Goal: Information Seeking & Learning: Learn about a topic

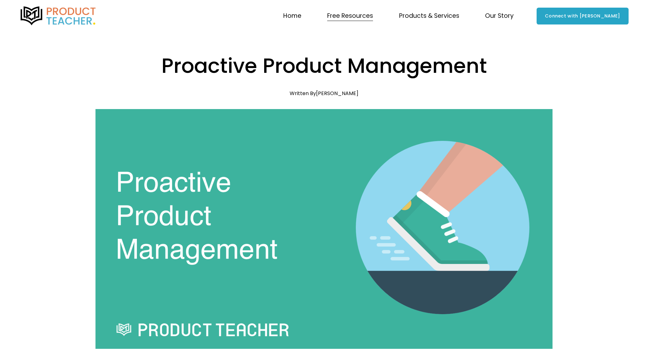
click at [62, 20] on img at bounding box center [58, 15] width 78 height 19
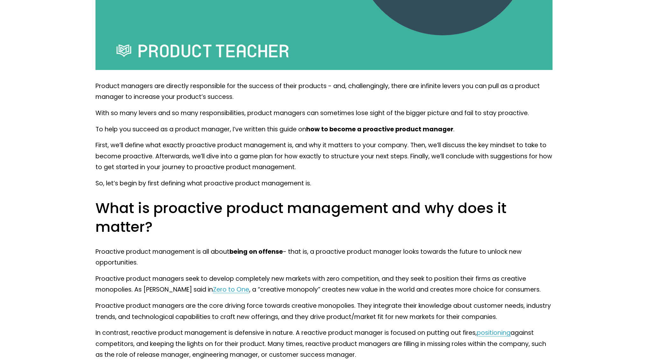
scroll to position [318, 0]
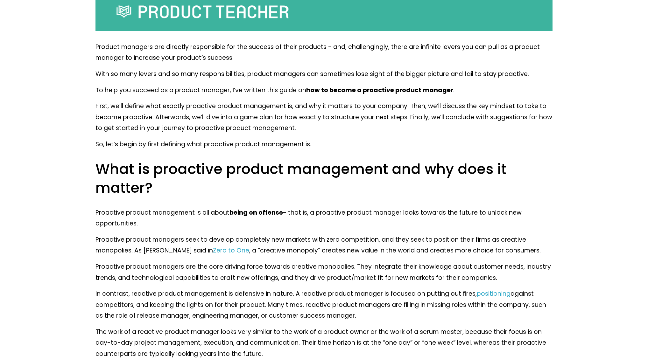
click at [360, 48] on p "Product managers are directly responsible for the success of their products - a…" at bounding box center [323, 53] width 456 height 22
click at [356, 52] on div at bounding box center [356, 52] width 0 height 0
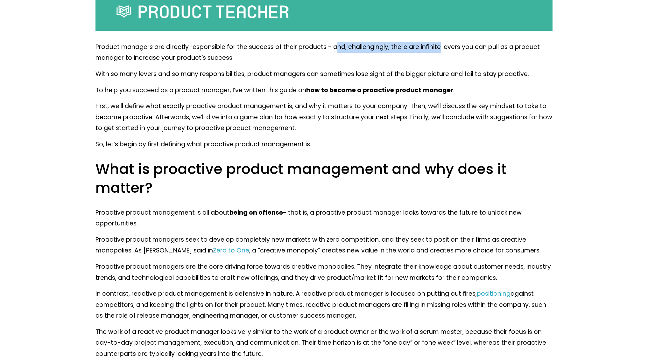
drag, startPoint x: 334, startPoint y: 48, endPoint x: 441, endPoint y: 45, distance: 107.2
click at [441, 45] on p "Product managers are directly responsible for the success of their products - a…" at bounding box center [323, 53] width 456 height 22
click at [433, 48] on p "Product managers are directly responsible for the success of their products - a…" at bounding box center [323, 53] width 456 height 22
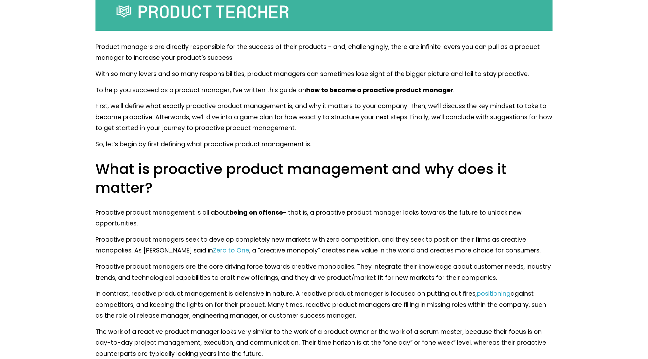
click at [434, 48] on p "Product managers are directly responsible for the success of their products - a…" at bounding box center [323, 53] width 456 height 22
click at [430, 52] on div at bounding box center [430, 52] width 0 height 0
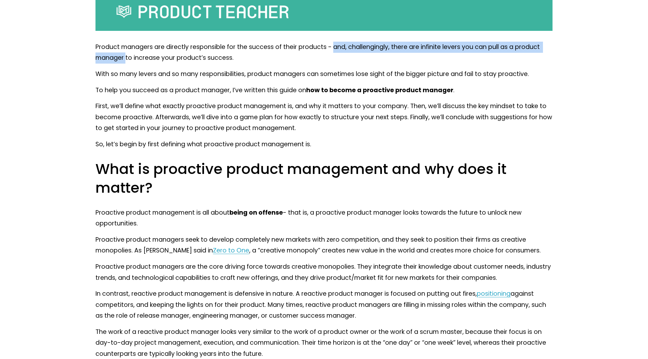
drag, startPoint x: 332, startPoint y: 48, endPoint x: 126, endPoint y: 57, distance: 206.3
click at [126, 57] on p "Product managers are directly responsible for the success of their products - a…" at bounding box center [323, 53] width 456 height 22
click at [122, 63] on div at bounding box center [122, 63] width 0 height 0
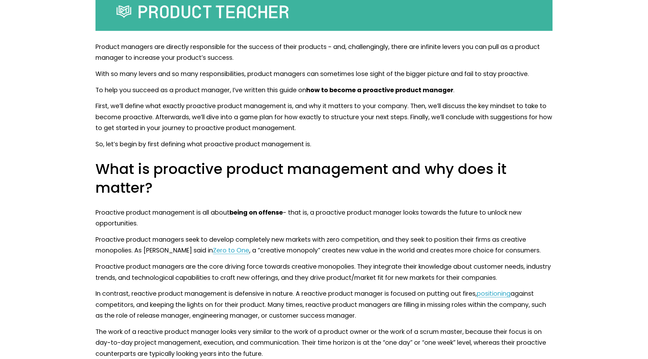
click at [509, 75] on p "With so many levers and so many responsibilities, product managers can sometime…" at bounding box center [323, 74] width 456 height 11
click at [505, 79] on div at bounding box center [505, 79] width 0 height 0
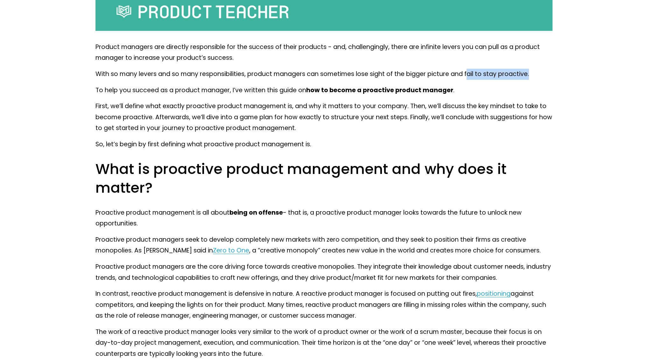
drag, startPoint x: 467, startPoint y: 75, endPoint x: 533, endPoint y: 76, distance: 66.2
click at [533, 76] on p "With so many levers and so many responsibilities, product managers can sometime…" at bounding box center [323, 74] width 456 height 11
click at [529, 79] on div at bounding box center [529, 79] width 0 height 0
click at [465, 75] on p "With so many levers and so many responsibilities, product managers can sometime…" at bounding box center [323, 74] width 456 height 11
drag, startPoint x: 463, startPoint y: 73, endPoint x: 524, endPoint y: 82, distance: 60.8
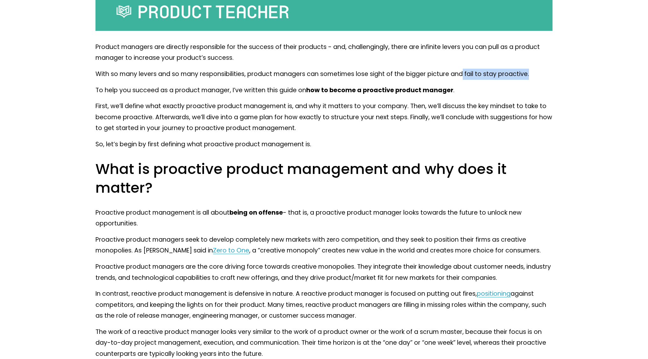
click at [529, 76] on p "With so many levers and so many responsibilities, product managers can sometime…" at bounding box center [323, 74] width 456 height 11
click at [525, 79] on div at bounding box center [525, 79] width 0 height 0
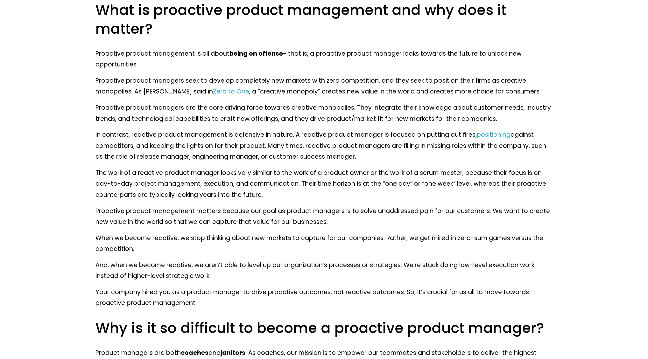
scroll to position [382, 0]
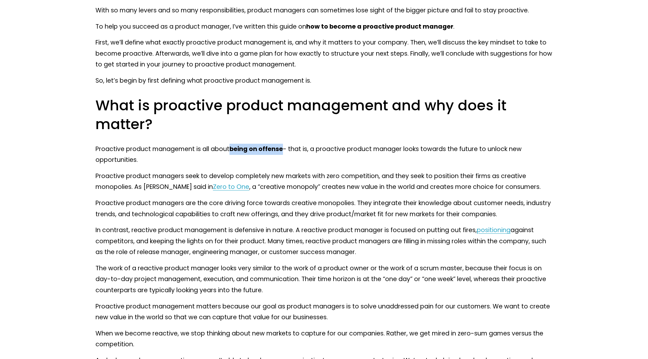
drag, startPoint x: 230, startPoint y: 148, endPoint x: 284, endPoint y: 153, distance: 54.0
click at [282, 150] on p "Proactive product management is all about being on offense - that is, a proacti…" at bounding box center [323, 155] width 456 height 22
click at [278, 154] on div at bounding box center [278, 154] width 0 height 0
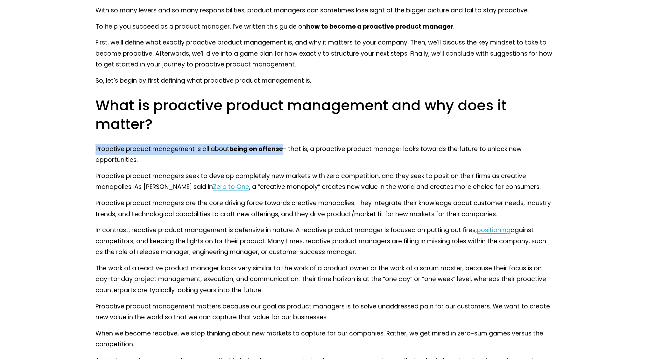
drag, startPoint x: 96, startPoint y: 151, endPoint x: 282, endPoint y: 149, distance: 186.4
click at [282, 149] on p "Proactive product management is all about being on offense - that is, a proacti…" at bounding box center [323, 155] width 456 height 22
click at [278, 136] on div at bounding box center [278, 136] width 0 height 0
click at [304, 156] on div at bounding box center [309, 152] width 60 height 13
click at [354, 161] on p "Proactive product management is all about being on offense - that is, a proacti…" at bounding box center [323, 155] width 456 height 22
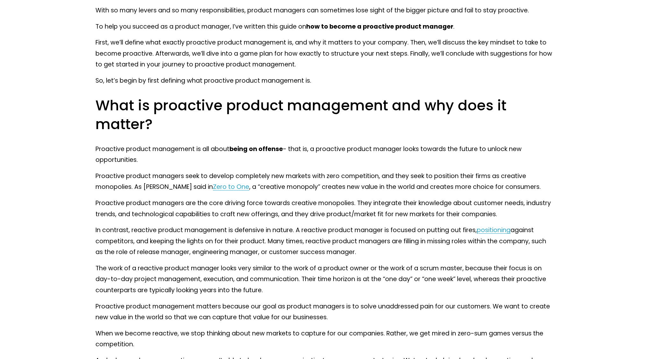
drag, startPoint x: 95, startPoint y: 148, endPoint x: 270, endPoint y: 158, distance: 175.6
copy p "Proactive product management is all about being on offense - that is, a proacti…"
click at [271, 148] on strong "being on offense" at bounding box center [255, 149] width 53 height 9
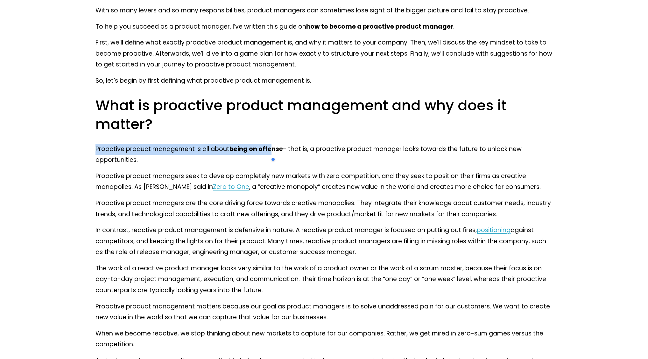
click at [272, 156] on div at bounding box center [300, 159] width 60 height 13
click at [274, 149] on strong "being on offense" at bounding box center [255, 149] width 53 height 9
click at [270, 136] on div at bounding box center [270, 136] width 0 height 0
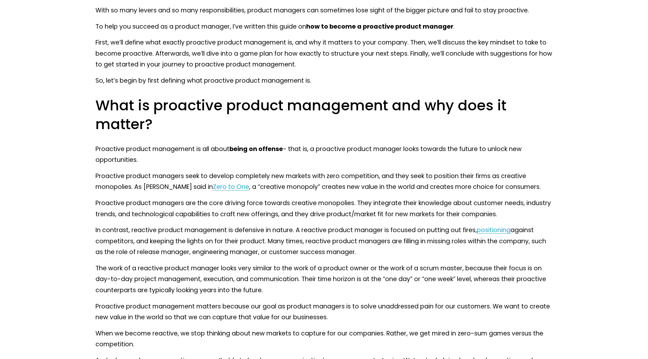
click at [306, 128] on h2 "What is proactive product management and why does it matter?" at bounding box center [323, 114] width 456 height 37
click at [125, 187] on p "Proactive product managers seek to develop completely new markets with zero com…" at bounding box center [323, 182] width 456 height 22
click at [121, 192] on div at bounding box center [121, 192] width 0 height 0
drag, startPoint x: 179, startPoint y: 159, endPoint x: 168, endPoint y: 165, distance: 12.4
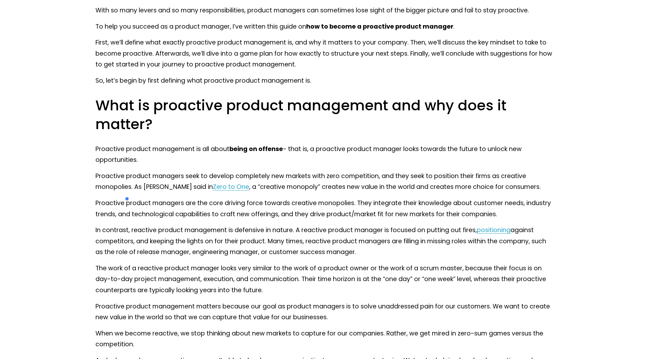
click at [179, 159] on p "Proactive product management is all about being on offense - that is, a proacti…" at bounding box center [323, 155] width 456 height 22
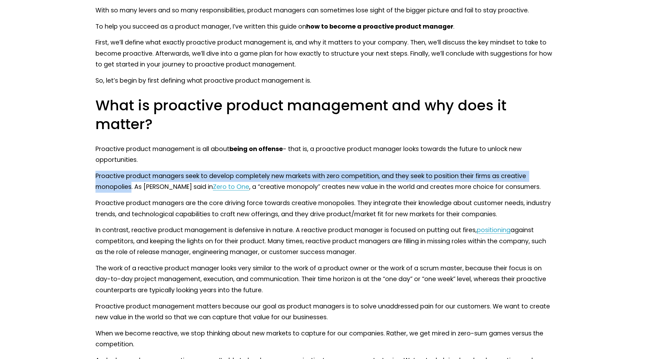
drag, startPoint x: 132, startPoint y: 187, endPoint x: 96, endPoint y: 173, distance: 38.0
click at [96, 173] on p "Proactive product managers seek to develop completely new markets with zero com…" at bounding box center [323, 182] width 456 height 22
click at [92, 163] on div at bounding box center [92, 163] width 0 height 0
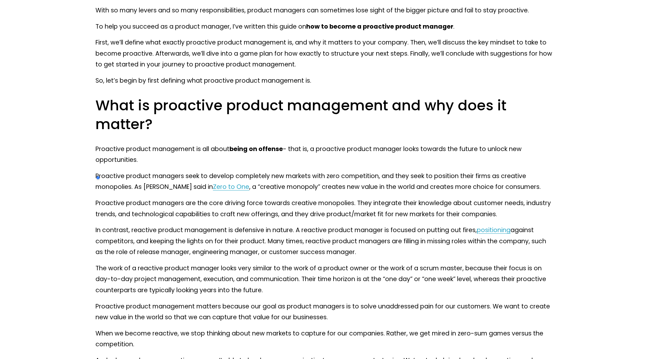
click at [191, 199] on p "Proactive product managers are the core driving force towards creative monopoli…" at bounding box center [323, 209] width 456 height 22
click at [167, 185] on p "Proactive product managers seek to develop completely new markets with zero com…" at bounding box center [323, 182] width 456 height 22
click at [163, 174] on div at bounding box center [163, 174] width 0 height 0
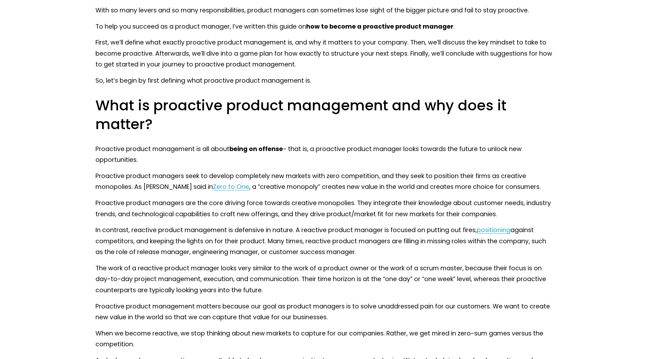
click at [213, 189] on span "Zero to One" at bounding box center [231, 187] width 36 height 9
click at [279, 187] on p "Proactive product managers seek to develop completely new markets with zero com…" at bounding box center [323, 182] width 456 height 22
click at [275, 174] on div at bounding box center [275, 174] width 0 height 0
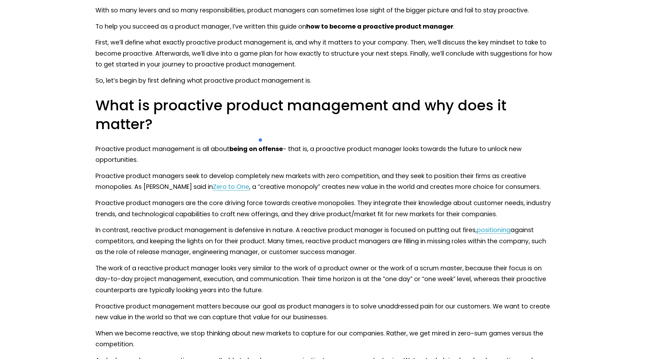
drag, startPoint x: 274, startPoint y: 195, endPoint x: 267, endPoint y: 192, distance: 7.6
drag, startPoint x: 242, startPoint y: 187, endPoint x: 304, endPoint y: 182, distance: 61.9
click at [304, 182] on p "Proactive product managers seek to develop completely new markets with zero com…" at bounding box center [323, 182] width 456 height 22
click at [300, 174] on div at bounding box center [300, 174] width 0 height 0
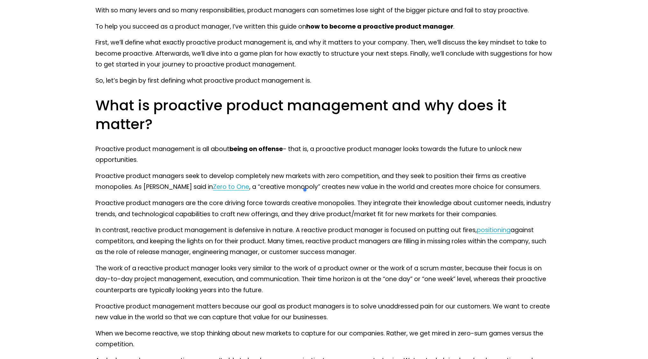
drag, startPoint x: 547, startPoint y: 163, endPoint x: 478, endPoint y: 164, distance: 69.4
click at [545, 163] on p "Proactive product management is all about being on offense - that is, a proacti…" at bounding box center [323, 155] width 456 height 22
click at [284, 190] on p "Proactive product managers seek to develop completely new markets with zero com…" at bounding box center [323, 182] width 456 height 22
click at [280, 192] on div at bounding box center [280, 192] width 0 height 0
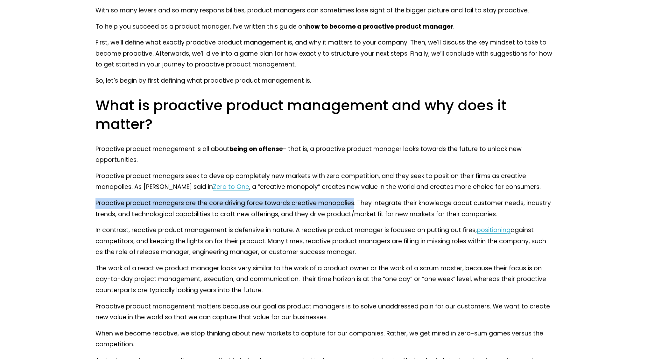
drag, startPoint x: 352, startPoint y: 203, endPoint x: 95, endPoint y: 204, distance: 257.4
click at [91, 208] on div at bounding box center [91, 208] width 0 height 0
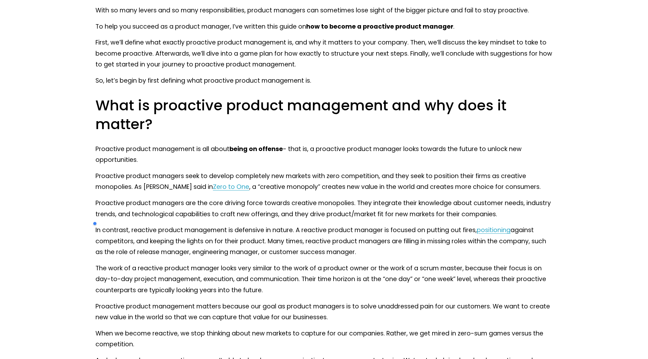
click at [551, 192] on p "Proactive product managers seek to develop completely new markets with zero com…" at bounding box center [323, 182] width 456 height 22
click at [222, 217] on p "Proactive product managers are the core driving force towards creative monopoli…" at bounding box center [323, 209] width 456 height 22
click at [218, 219] on div at bounding box center [218, 219] width 0 height 0
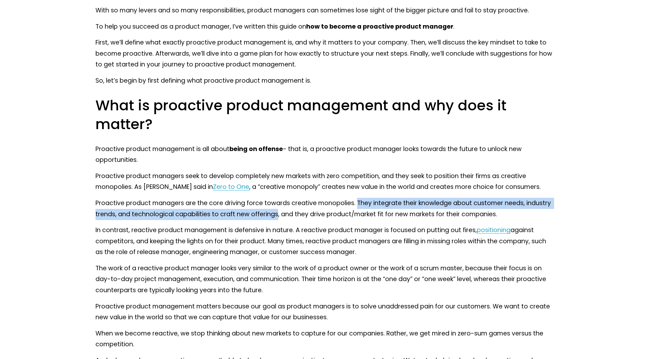
drag, startPoint x: 357, startPoint y: 201, endPoint x: 277, endPoint y: 214, distance: 80.3
click at [277, 214] on p "Proactive product managers are the core driving force towards creative monopoli…" at bounding box center [323, 209] width 456 height 22
click at [273, 219] on div at bounding box center [273, 219] width 0 height 0
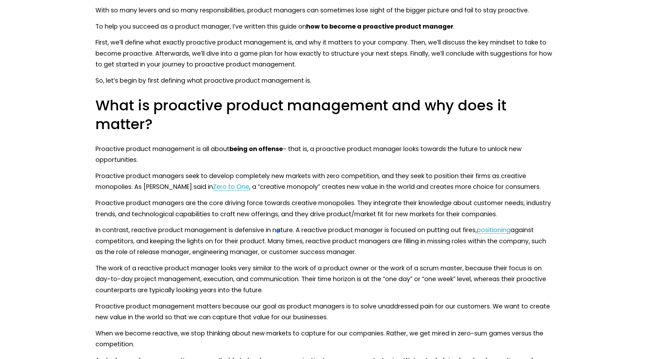
drag, startPoint x: 92, startPoint y: 228, endPoint x: 128, endPoint y: 231, distance: 35.7
click at [124, 235] on div at bounding box center [124, 235] width 0 height 0
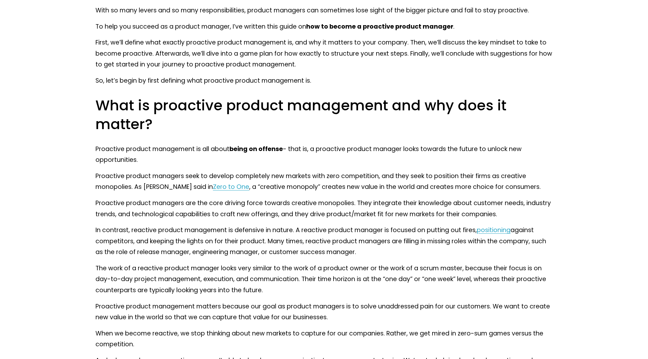
scroll to position [445, 0]
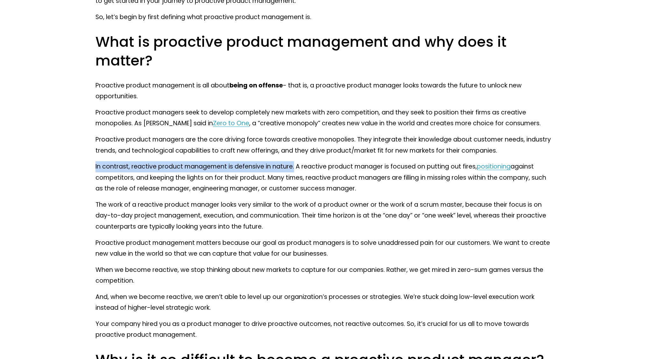
drag, startPoint x: 294, startPoint y: 168, endPoint x: 92, endPoint y: 170, distance: 201.7
click at [88, 171] on div at bounding box center [88, 171] width 0 height 0
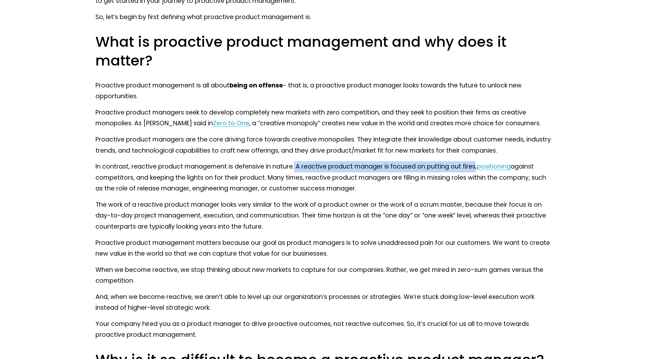
drag, startPoint x: 473, startPoint y: 166, endPoint x: 294, endPoint y: 171, distance: 179.1
click at [294, 171] on p "In contrast, reactive product management is defensive in nature. A reactive pro…" at bounding box center [323, 177] width 456 height 33
click at [289, 171] on div at bounding box center [289, 171] width 0 height 0
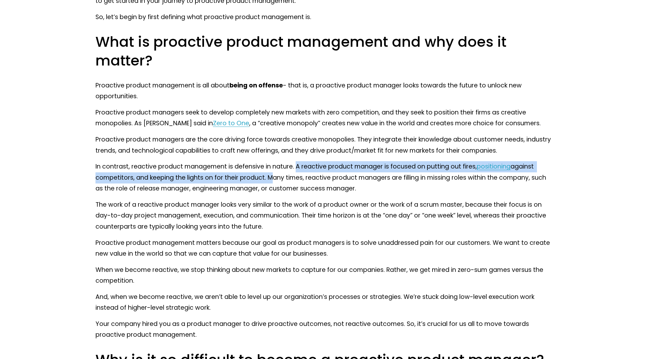
drag, startPoint x: 296, startPoint y: 166, endPoint x: 267, endPoint y: 182, distance: 33.3
click at [267, 182] on p "In contrast, reactive product management is defensive in nature. A reactive pro…" at bounding box center [323, 177] width 456 height 33
click at [262, 182] on div at bounding box center [262, 182] width 0 height 0
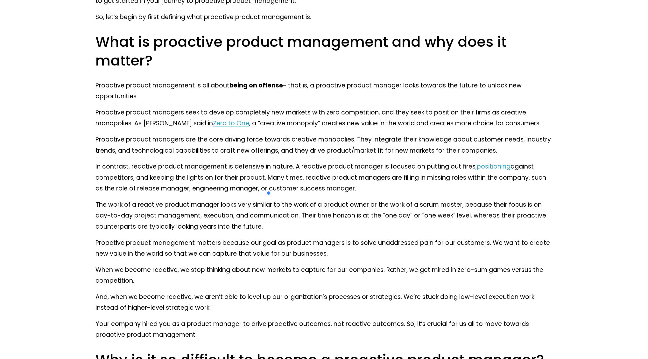
click at [466, 190] on p "In contrast, reactive product management is defensive in nature. A reactive pro…" at bounding box center [323, 177] width 456 height 33
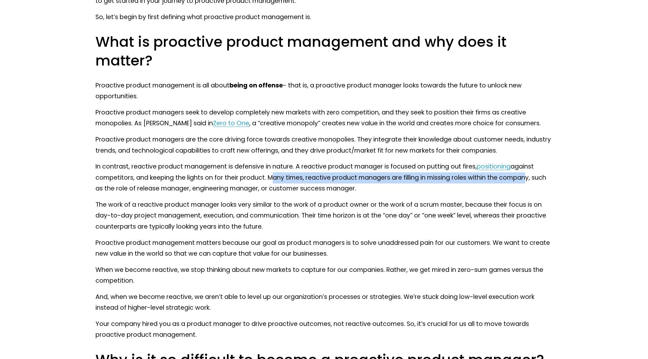
drag, startPoint x: 267, startPoint y: 178, endPoint x: 422, endPoint y: 165, distance: 155.4
click at [523, 180] on p "In contrast, reactive product management is defensive in nature. A reactive pro…" at bounding box center [323, 177] width 456 height 33
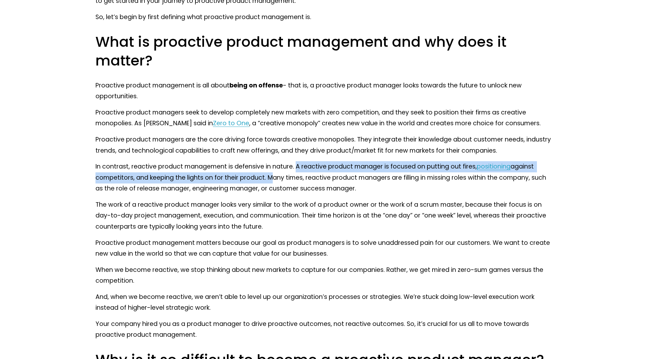
drag, startPoint x: 297, startPoint y: 166, endPoint x: 266, endPoint y: 177, distance: 32.6
click at [266, 177] on p "In contrast, reactive product management is defensive in nature. A reactive pro…" at bounding box center [323, 177] width 456 height 33
copy p "A reactive product manager is focused on putting out fires, positioning against…"
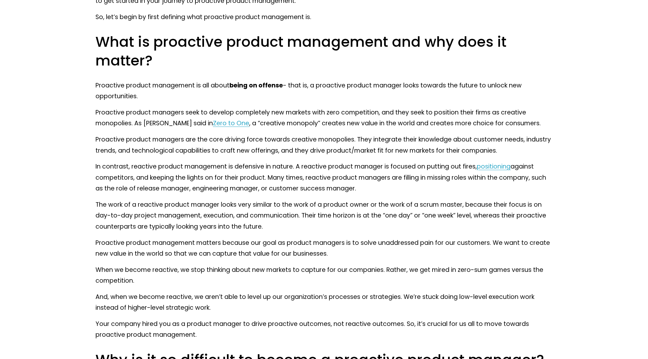
drag, startPoint x: 266, startPoint y: 177, endPoint x: 359, endPoint y: 185, distance: 93.9
click at [359, 185] on p "In contrast, reactive product management is defensive in nature. A reactive pro…" at bounding box center [323, 177] width 456 height 33
click at [355, 193] on div at bounding box center [355, 193] width 0 height 0
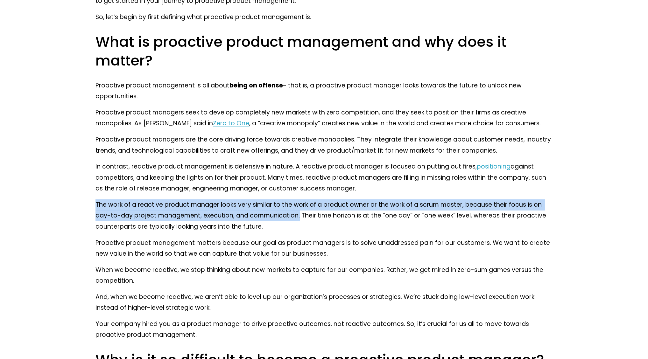
drag, startPoint x: 299, startPoint y: 214, endPoint x: 68, endPoint y: 203, distance: 230.9
click at [64, 192] on div at bounding box center [64, 192] width 0 height 0
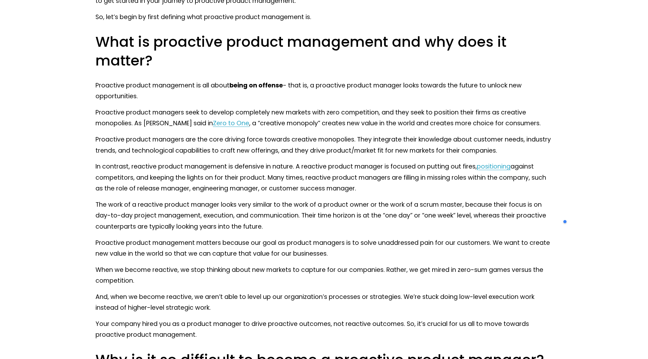
click at [342, 216] on p "The work of a reactive product manager looks very similar to the work of a prod…" at bounding box center [323, 215] width 456 height 33
click at [338, 220] on div at bounding box center [338, 220] width 0 height 0
click at [317, 226] on p "The work of a reactive product manager looks very similar to the work of a prod…" at bounding box center [323, 215] width 456 height 33
drag, startPoint x: 301, startPoint y: 217, endPoint x: 322, endPoint y: 215, distance: 20.7
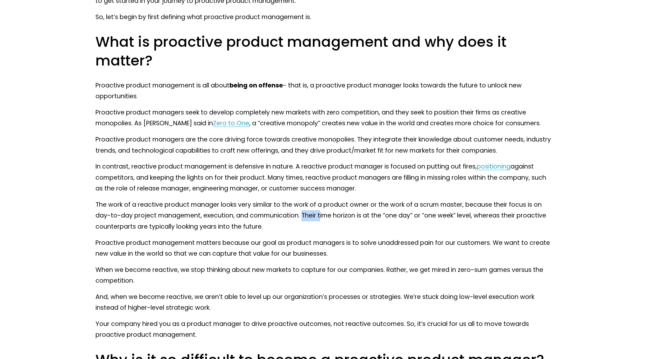
click at [319, 215] on p "The work of a reactive product manager looks very similar to the work of a prod…" at bounding box center [323, 215] width 456 height 33
click at [337, 217] on p "The work of a reactive product manager looks very similar to the work of a prod…" at bounding box center [323, 215] width 456 height 33
click at [333, 220] on div at bounding box center [333, 220] width 0 height 0
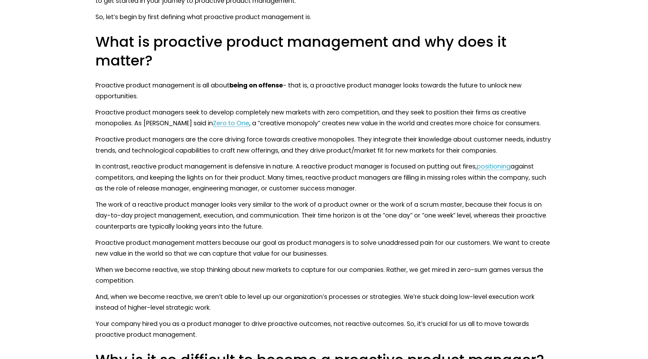
click at [385, 229] on p "The work of a reactive product manager looks very similar to the work of a prod…" at bounding box center [323, 215] width 456 height 33
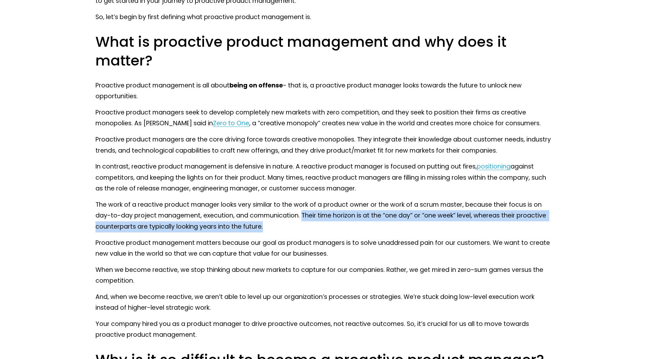
drag, startPoint x: 302, startPoint y: 215, endPoint x: 305, endPoint y: 222, distance: 7.1
click at [305, 222] on p "The work of a reactive product manager looks very similar to the work of a prod…" at bounding box center [323, 215] width 456 height 33
click at [301, 231] on div at bounding box center [301, 231] width 0 height 0
click at [363, 213] on p "The work of a reactive product manager looks very similar to the work of a prod…" at bounding box center [323, 215] width 456 height 33
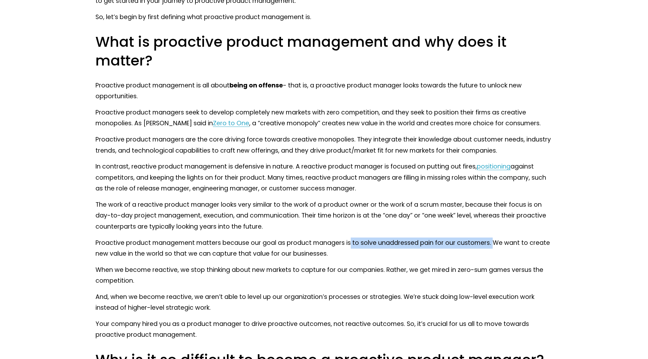
drag, startPoint x: 351, startPoint y: 241, endPoint x: 492, endPoint y: 240, distance: 141.2
click at [492, 240] on p "Proactive product management matters because our goal as product managers is to…" at bounding box center [323, 249] width 456 height 22
click at [488, 230] on div at bounding box center [488, 230] width 0 height 0
click at [399, 244] on p "Proactive product management matters because our goal as product managers is to…" at bounding box center [323, 249] width 456 height 22
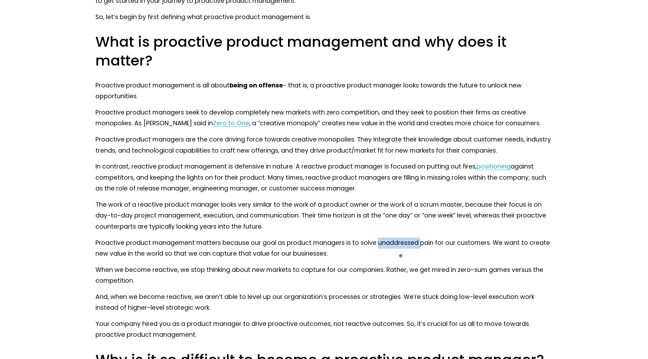
click at [394, 247] on div at bounding box center [394, 247] width 0 height 0
click at [382, 249] on p "Proactive product management matters because our goal as product managers is to…" at bounding box center [323, 249] width 456 height 22
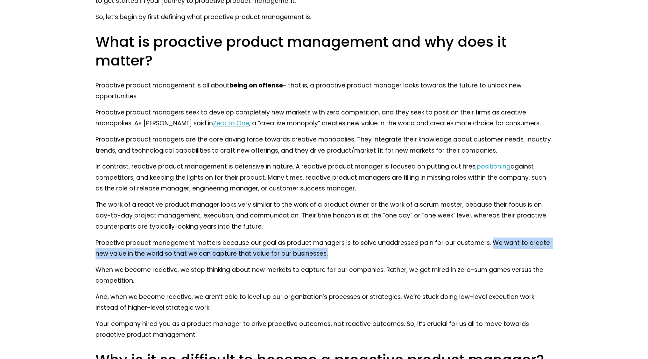
drag, startPoint x: 491, startPoint y: 240, endPoint x: 490, endPoint y: 258, distance: 18.2
click at [490, 258] on p "Proactive product management matters because our goal as product managers is to…" at bounding box center [323, 249] width 456 height 22
click at [486, 258] on div at bounding box center [486, 258] width 0 height 0
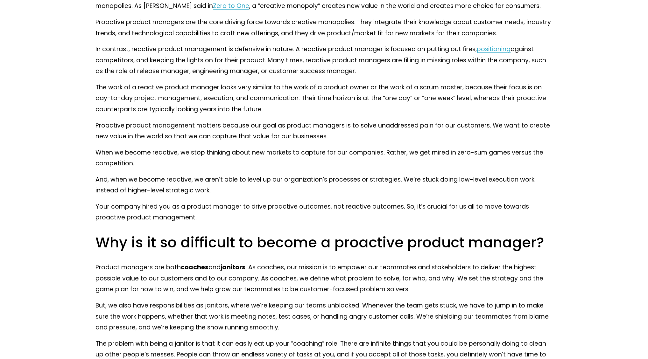
scroll to position [573, 0]
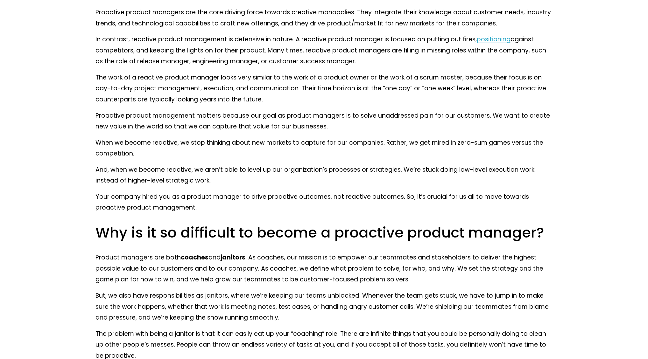
click at [438, 143] on p "When we become reactive, we stop thinking about new markets to capture for our …" at bounding box center [323, 148] width 456 height 22
click at [434, 147] on div at bounding box center [434, 147] width 0 height 0
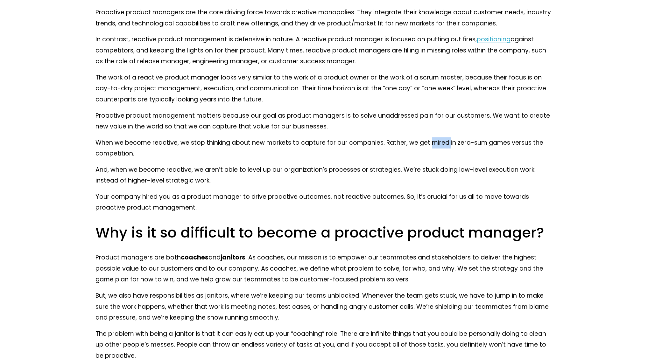
click at [516, 141] on p "When we become reactive, we stop thinking about new markets to capture for our …" at bounding box center [323, 148] width 456 height 22
click at [512, 129] on div at bounding box center [512, 129] width 0 height 0
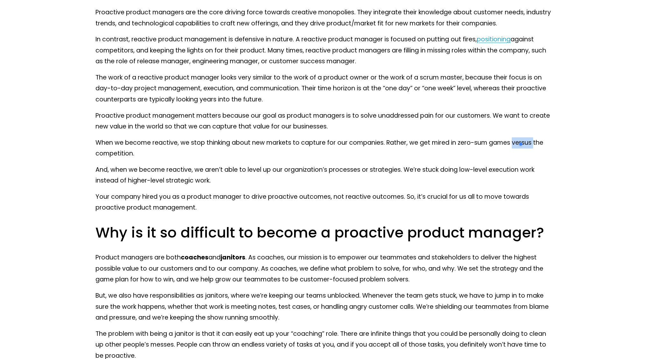
click at [437, 148] on p "When we become reactive, we stop thinking about new markets to capture for our …" at bounding box center [323, 148] width 456 height 22
drag, startPoint x: 408, startPoint y: 143, endPoint x: 414, endPoint y: 152, distance: 10.7
click at [414, 152] on p "When we become reactive, we stop thinking about new markets to capture for our …" at bounding box center [323, 148] width 456 height 22
click at [383, 143] on p "When we become reactive, we stop thinking about new markets to capture for our …" at bounding box center [323, 148] width 456 height 22
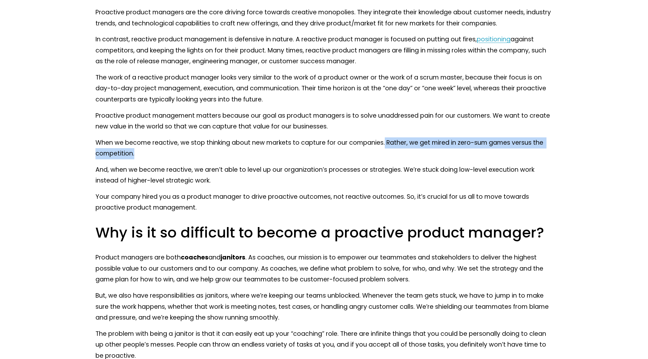
drag, startPoint x: 384, startPoint y: 142, endPoint x: 391, endPoint y: 152, distance: 12.3
click at [391, 152] on p "When we become reactive, we stop thinking about new markets to capture for our …" at bounding box center [323, 148] width 456 height 22
click at [387, 158] on div at bounding box center [387, 158] width 0 height 0
click at [520, 146] on p "When we become reactive, we stop thinking about new markets to capture for our …" at bounding box center [323, 148] width 456 height 22
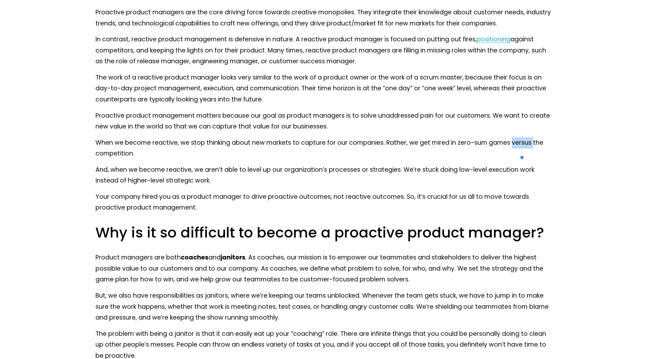
click at [516, 147] on div at bounding box center [516, 147] width 0 height 0
click at [438, 143] on p "When we become reactive, we stop thinking about new markets to capture for our …" at bounding box center [323, 148] width 456 height 22
click at [434, 147] on div at bounding box center [434, 147] width 0 height 0
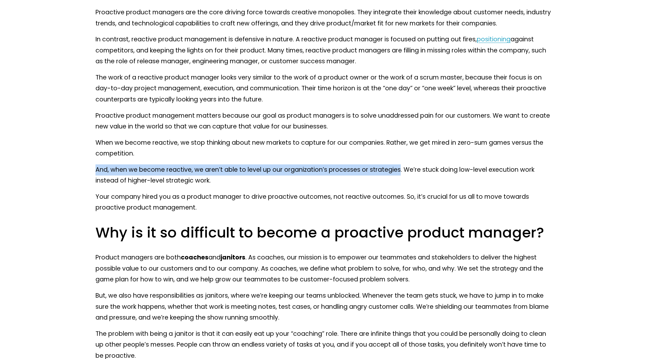
drag, startPoint x: 94, startPoint y: 168, endPoint x: 399, endPoint y: 170, distance: 305.1
click at [395, 157] on div at bounding box center [395, 157] width 0 height 0
click at [354, 173] on p "And, when we become reactive, we aren’t able to level up our organization’s pro…" at bounding box center [323, 175] width 456 height 22
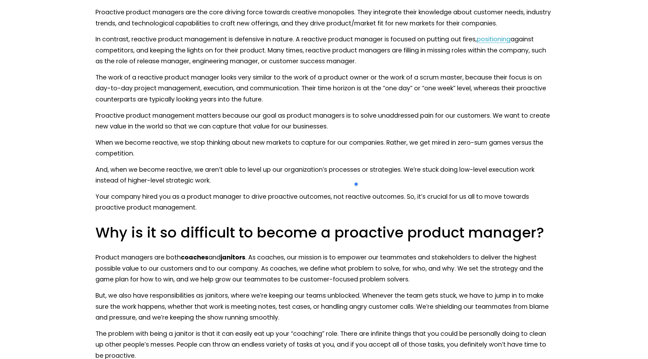
click at [436, 198] on p "Your company hired you as a product manager to drive proactive outcomes, not re…" at bounding box center [323, 203] width 456 height 22
click at [432, 201] on div at bounding box center [432, 201] width 0 height 0
click at [333, 182] on p "And, when we become reactive, we aren’t able to level up our organization’s pro…" at bounding box center [323, 175] width 456 height 22
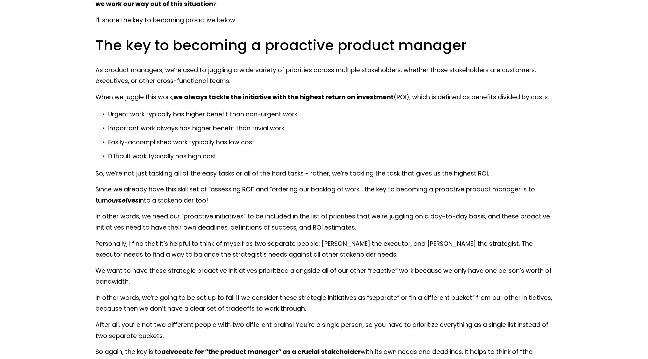
scroll to position [1082, 0]
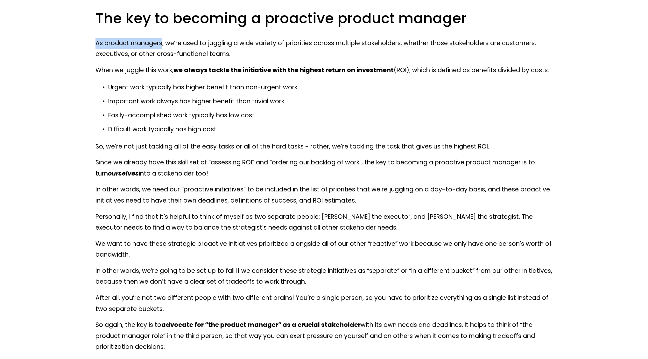
drag, startPoint x: 88, startPoint y: 44, endPoint x: 171, endPoint y: 43, distance: 82.4
click at [171, 43] on p "As product managers, we’re used to juggling a wide variety of priorities across…" at bounding box center [323, 49] width 456 height 22
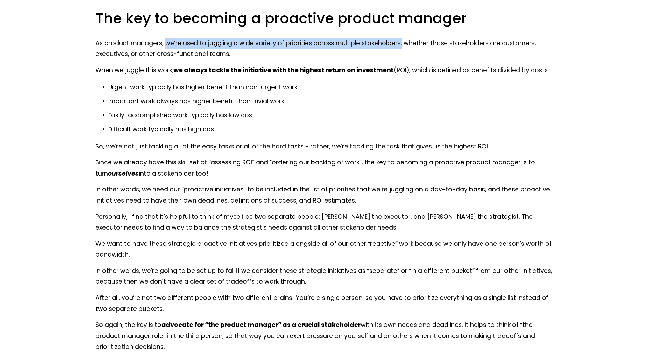
drag, startPoint x: 165, startPoint y: 43, endPoint x: 402, endPoint y: 42, distance: 236.7
click at [402, 42] on p "As product managers, we’re used to juggling a wide variety of priorities across…" at bounding box center [323, 49] width 456 height 22
click at [398, 30] on div at bounding box center [398, 30] width 0 height 0
click at [384, 43] on p "As product managers, we’re used to juggling a wide variety of priorities across…" at bounding box center [323, 49] width 456 height 22
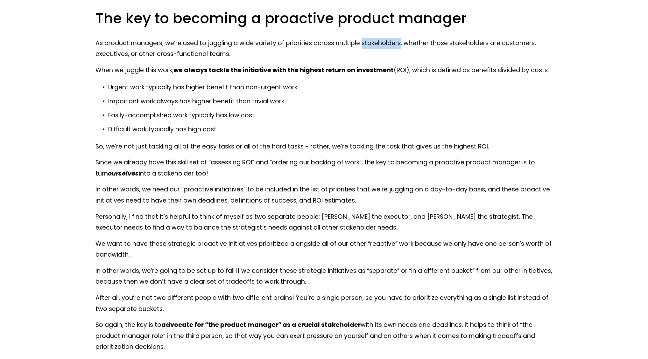
click at [384, 43] on p "As product managers, we’re used to juggling a wide variety of priorities across…" at bounding box center [323, 49] width 456 height 22
click at [380, 30] on div at bounding box center [380, 30] width 0 height 0
click at [456, 58] on p "As product managers, we’re used to juggling a wide variety of priorities across…" at bounding box center [323, 49] width 456 height 22
click at [108, 56] on p "As product managers, we’re used to juggling a wide variety of priorities across…" at bounding box center [323, 49] width 456 height 22
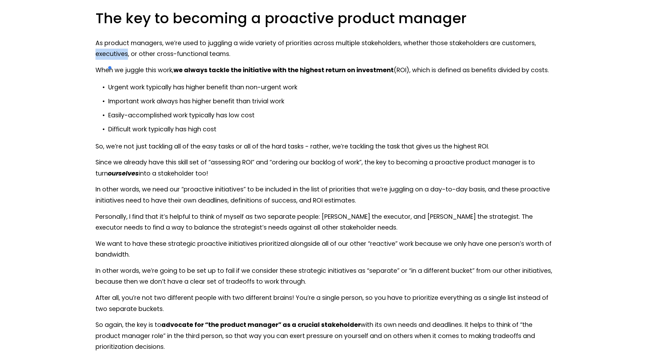
click at [104, 59] on div at bounding box center [104, 59] width 0 height 0
click at [344, 53] on p "As product managers, we’re used to juggling a wide variety of priorities across…" at bounding box center [323, 49] width 456 height 22
click at [105, 53] on p "As product managers, we’re used to juggling a wide variety of priorities across…" at bounding box center [323, 49] width 456 height 22
click at [101, 41] on div at bounding box center [101, 41] width 0 height 0
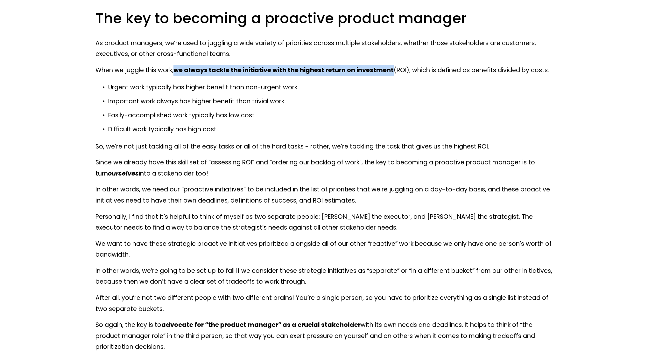
drag, startPoint x: 390, startPoint y: 70, endPoint x: 180, endPoint y: 72, distance: 210.3
click at [175, 73] on p "When we juggle this work, we always tackle the initiative with the highest retu…" at bounding box center [323, 70] width 456 height 11
click at [171, 75] on div at bounding box center [171, 75] width 0 height 0
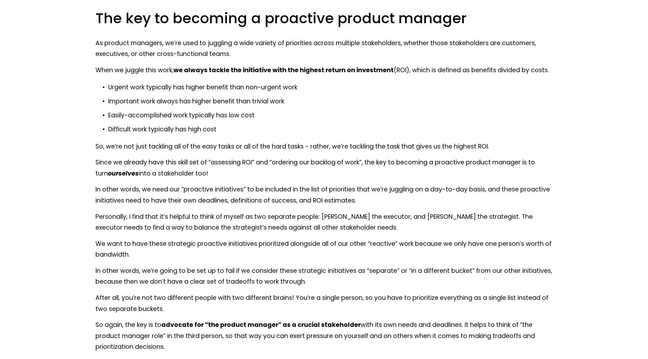
click at [403, 101] on p "Important work always has higher benefit than trivial work" at bounding box center [330, 101] width 444 height 11
click at [219, 70] on strong "we always tackle the initiative with the highest return on investment" at bounding box center [283, 70] width 220 height 9
click at [215, 57] on div at bounding box center [215, 57] width 0 height 0
click at [339, 96] on p "Important work always has higher benefit than trivial work" at bounding box center [330, 101] width 444 height 11
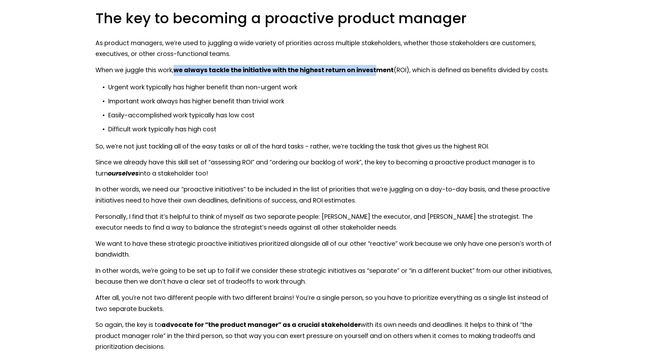
drag, startPoint x: 177, startPoint y: 71, endPoint x: 376, endPoint y: 66, distance: 199.2
click at [376, 66] on p "When we juggle this work, we always tackle the initiative with the highest retu…" at bounding box center [323, 70] width 456 height 11
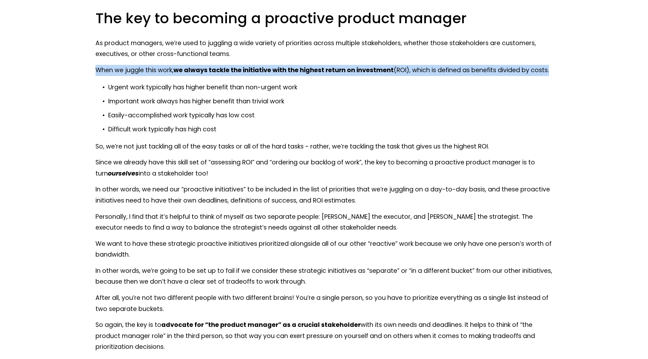
drag, startPoint x: 96, startPoint y: 71, endPoint x: 561, endPoint y: 64, distance: 464.8
copy p "When we juggle this work, we always tackle the initiative with the highest retu…"
click at [248, 73] on strong "we always tackle the initiative with the highest return on investment" at bounding box center [283, 70] width 220 height 9
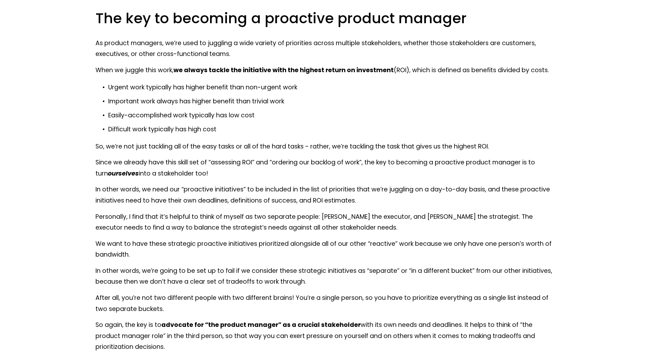
click at [249, 70] on strong "we always tackle the initiative with the highest return on investment" at bounding box center [283, 70] width 220 height 9
click at [245, 75] on div at bounding box center [245, 75] width 0 height 0
click at [262, 55] on p "As product managers, we’re used to juggling a wide variety of priorities across…" at bounding box center [323, 49] width 456 height 22
click at [259, 102] on p "Important work always has higher benefit than trivial work" at bounding box center [330, 101] width 444 height 11
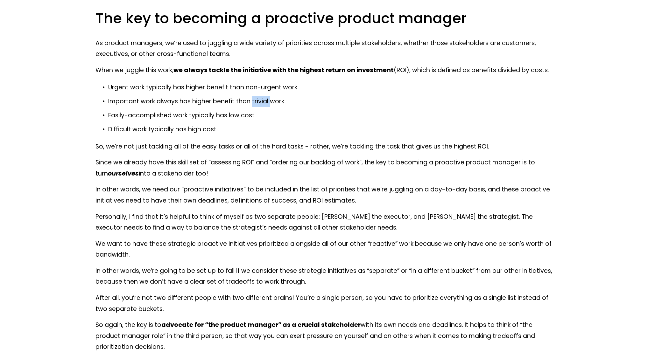
click at [259, 102] on p "Important work always has higher benefit than trivial work" at bounding box center [330, 101] width 444 height 11
click at [255, 106] on div at bounding box center [255, 106] width 0 height 0
click at [330, 117] on p "Easily-accomplished work typically has low cost" at bounding box center [330, 115] width 444 height 11
click at [141, 117] on p "Easily-accomplished work typically has low cost" at bounding box center [330, 115] width 444 height 11
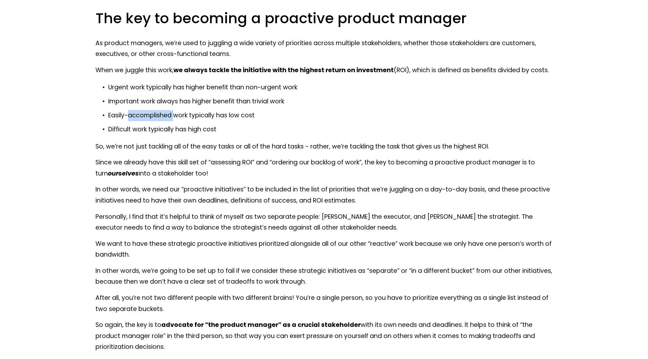
click at [141, 117] on p "Easily-accomplished work typically has low cost" at bounding box center [330, 115] width 444 height 11
click at [137, 120] on div at bounding box center [137, 120] width 0 height 0
click at [297, 120] on p "Easily-accomplished work typically has low cost" at bounding box center [330, 115] width 444 height 11
click at [260, 101] on p "Important work always has higher benefit than trivial work" at bounding box center [330, 101] width 444 height 11
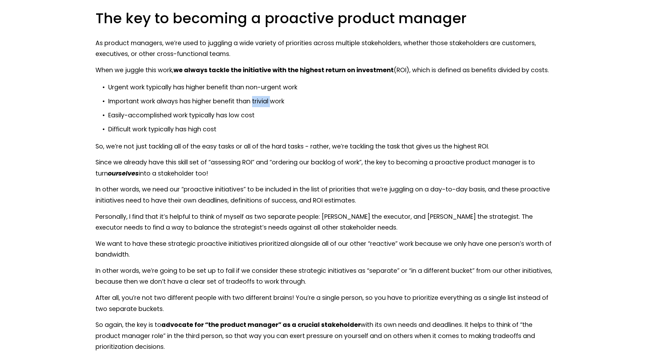
click at [260, 101] on p "Important work always has higher benefit than trivial work" at bounding box center [330, 101] width 444 height 11
click at [255, 106] on div at bounding box center [255, 106] width 0 height 0
click at [338, 122] on ul "Urgent work typically has higher benefit than non-urgent work Important work al…" at bounding box center [323, 108] width 456 height 53
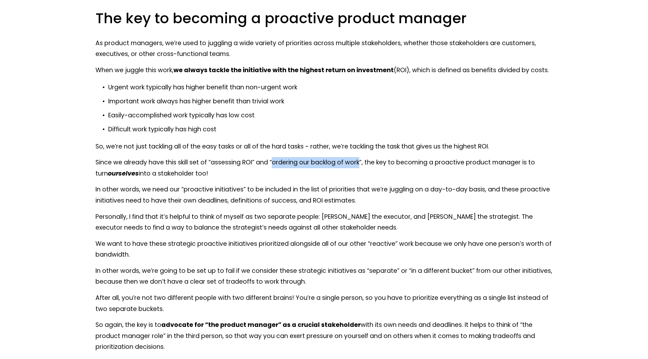
drag, startPoint x: 274, startPoint y: 164, endPoint x: 360, endPoint y: 161, distance: 86.2
click at [360, 161] on p "Since we already have this skill set of “assessing ROI” and “ordering our backl…" at bounding box center [323, 168] width 456 height 22
click at [356, 150] on div at bounding box center [356, 150] width 0 height 0
click at [374, 112] on p "Easily-accomplished work typically has low cost" at bounding box center [330, 115] width 444 height 11
drag, startPoint x: 366, startPoint y: 163, endPoint x: 367, endPoint y: 171, distance: 8.4
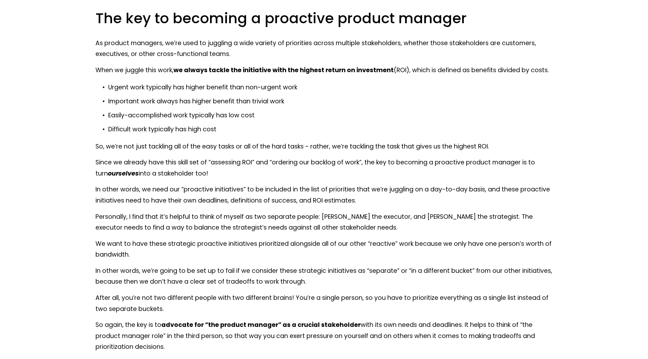
click at [367, 171] on p "Since we already have this skill set of “assessing ROI” and “ordering our backl…" at bounding box center [323, 168] width 456 height 22
click at [363, 178] on div at bounding box center [363, 178] width 0 height 0
click at [506, 131] on p "Difficult work typically has high cost" at bounding box center [330, 129] width 444 height 11
drag, startPoint x: 182, startPoint y: 190, endPoint x: 242, endPoint y: 191, distance: 60.4
click at [242, 191] on p "In other words, we need our “proactive initiatives” to be included in the list …" at bounding box center [323, 195] width 456 height 22
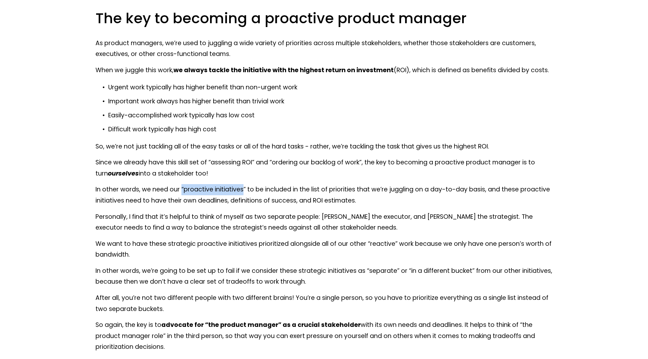
click at [238, 194] on div at bounding box center [238, 194] width 0 height 0
click at [326, 128] on p "Difficult work typically has high cost" at bounding box center [330, 129] width 444 height 11
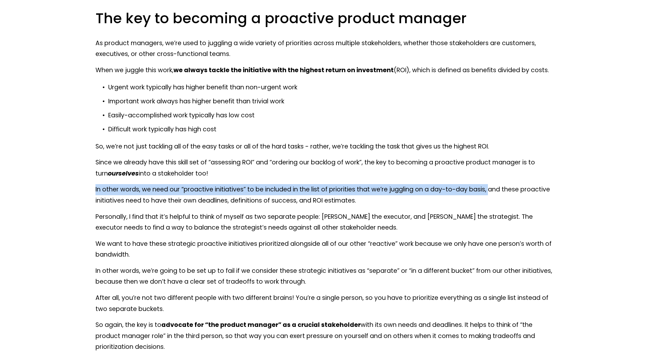
drag, startPoint x: 94, startPoint y: 190, endPoint x: 489, endPoint y: 191, distance: 394.8
click at [489, 191] on div "Product managers are directly responsible for the success of their products - a…" at bounding box center [323, 118] width 467 height 1690
copy p "In other words, we need our “proactive initiatives” to be included in the list …"
click at [225, 191] on p "In other words, we need our “proactive initiatives” to be included in the list …" at bounding box center [323, 195] width 456 height 22
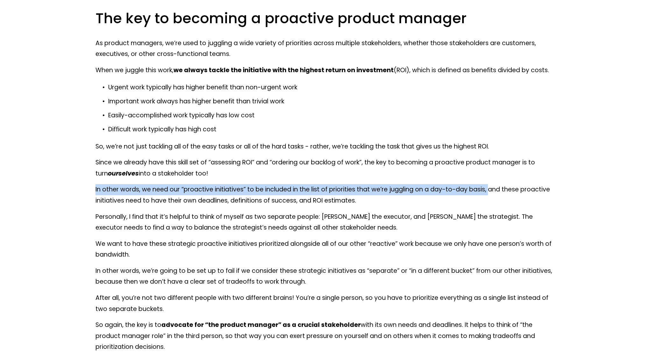
click at [229, 183] on div "Product managers are directly responsible for the success of their products - a…" at bounding box center [323, 117] width 456 height 1679
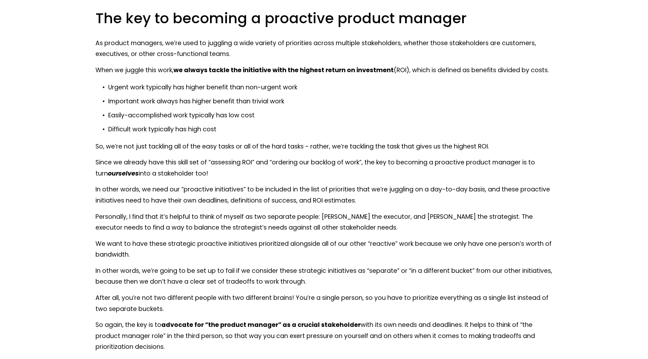
click at [220, 176] on p "Since we already have this skill set of “assessing ROI” and “ordering our backl…" at bounding box center [323, 168] width 456 height 22
click at [224, 186] on p "In other words, we need our “proactive initiatives” to be included in the list …" at bounding box center [323, 195] width 456 height 22
click at [220, 177] on div at bounding box center [220, 177] width 0 height 0
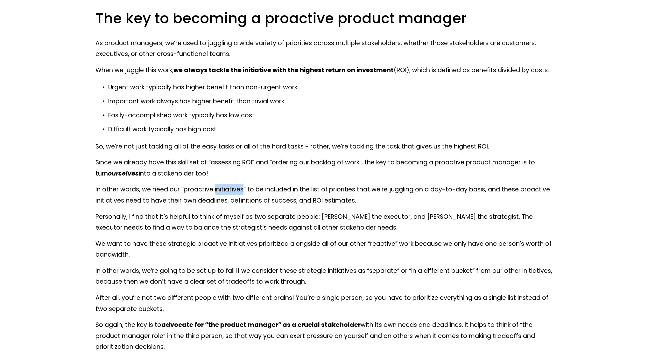
click at [286, 175] on p "Since we already have this skill set of “assessing ROI” and “ordering our backl…" at bounding box center [323, 168] width 456 height 22
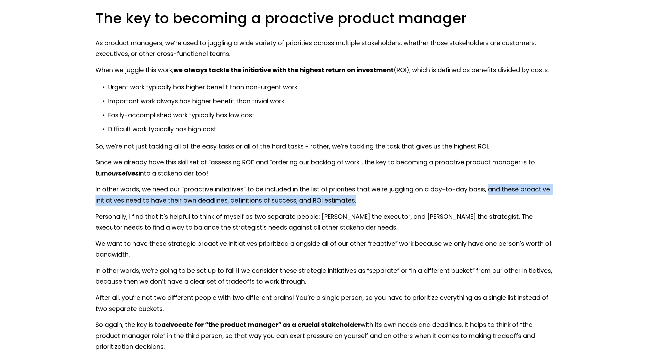
drag, startPoint x: 488, startPoint y: 189, endPoint x: 493, endPoint y: 201, distance: 13.6
click at [493, 201] on p "In other words, we need our “proactive initiatives” to be included in the list …" at bounding box center [323, 195] width 456 height 22
click at [489, 205] on div at bounding box center [489, 205] width 0 height 0
click at [385, 199] on p "In other words, we need our “proactive initiatives” to be included in the list …" at bounding box center [323, 195] width 456 height 22
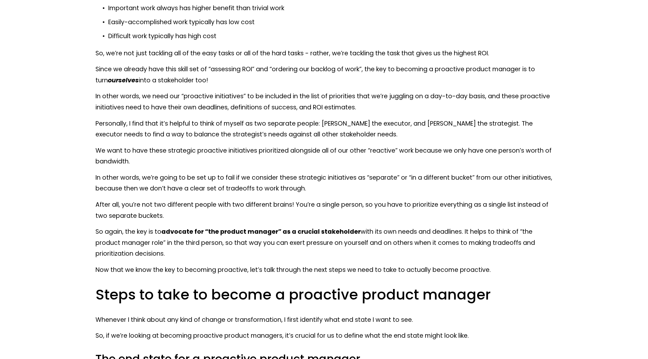
scroll to position [1177, 0]
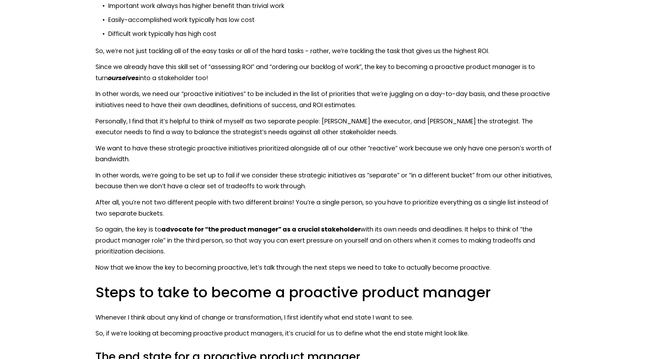
click at [335, 120] on p "Personally, I find that it’s helpful to think of myself as two separate people:…" at bounding box center [323, 127] width 456 height 22
click at [331, 108] on div at bounding box center [331, 108] width 0 height 0
click at [393, 148] on p "We want to have these strategic proactive initiatives prioritized alongside all…" at bounding box center [323, 154] width 456 height 22
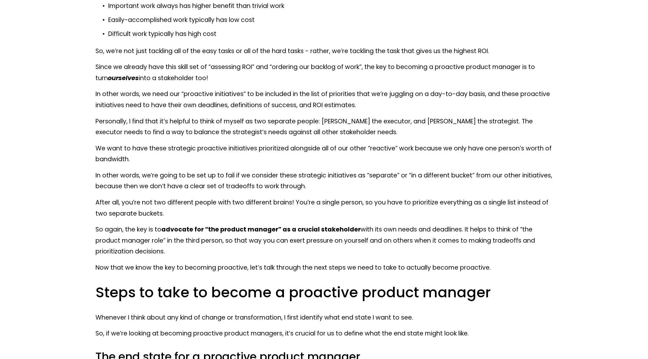
click at [454, 119] on p "Personally, I find that it’s helpful to think of myself as two separate people:…" at bounding box center [323, 127] width 456 height 22
click at [450, 108] on div at bounding box center [450, 108] width 0 height 0
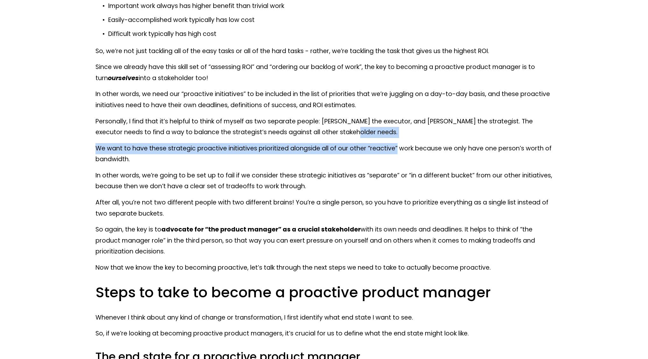
click at [396, 138] on div "Product managers are directly responsible for the success of their products - a…" at bounding box center [323, 22] width 456 height 1679
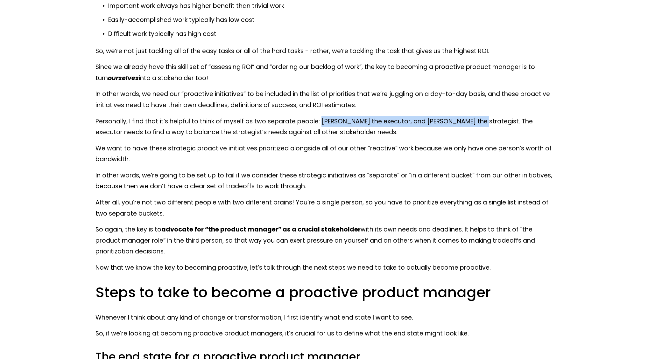
drag, startPoint x: 322, startPoint y: 121, endPoint x: 474, endPoint y: 120, distance: 152.7
click at [474, 120] on p "Personally, I find that it’s helpful to think of myself as two separate people:…" at bounding box center [323, 127] width 456 height 22
click at [470, 108] on div at bounding box center [470, 108] width 0 height 0
click at [491, 147] on p "We want to have these strategic proactive initiatives prioritized alongside all…" at bounding box center [323, 154] width 456 height 22
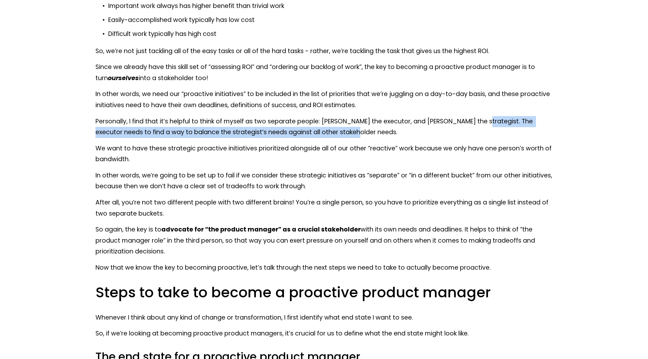
drag, startPoint x: 479, startPoint y: 129, endPoint x: 480, endPoint y: 133, distance: 3.6
click at [480, 133] on p "Personally, I find that it’s helpful to think of myself as two separate people:…" at bounding box center [323, 127] width 456 height 22
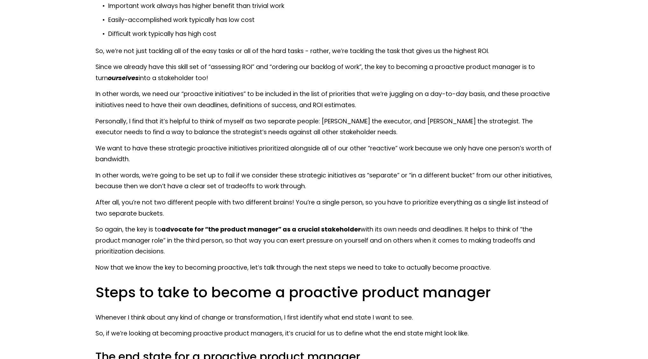
click at [476, 126] on p "Personally, I find that it’s helpful to think of myself as two separate people:…" at bounding box center [323, 127] width 456 height 22
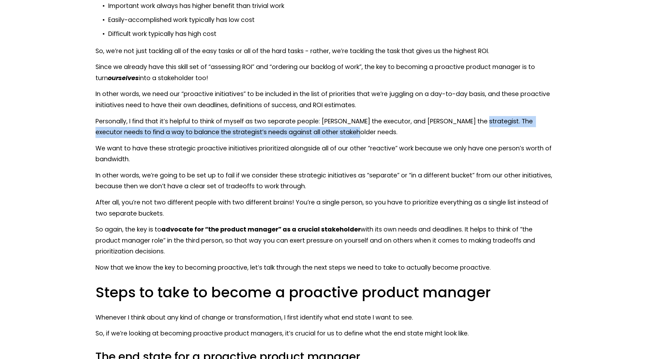
drag, startPoint x: 474, startPoint y: 121, endPoint x: 477, endPoint y: 131, distance: 11.1
click at [477, 131] on p "Personally, I find that it’s helpful to think of myself as two separate people:…" at bounding box center [323, 127] width 456 height 22
click at [473, 137] on div at bounding box center [473, 137] width 0 height 0
click at [395, 133] on p "Personally, I find that it’s helpful to think of myself as two separate people:…" at bounding box center [323, 127] width 456 height 22
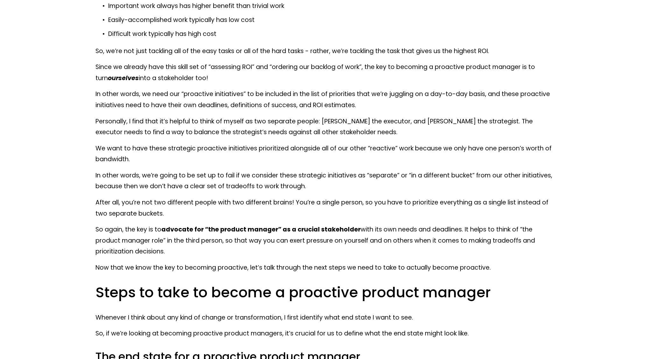
click at [159, 155] on p "We want to have these strategic proactive initiatives prioritized alongside all…" at bounding box center [323, 154] width 456 height 22
drag, startPoint x: 257, startPoint y: 149, endPoint x: 411, endPoint y: 151, distance: 154.0
click at [409, 151] on p "We want to have these strategic proactive initiatives prioritized alongside all…" at bounding box center [323, 154] width 456 height 22
click at [411, 151] on p "We want to have these strategic proactive initiatives prioritized alongside all…" at bounding box center [323, 154] width 456 height 22
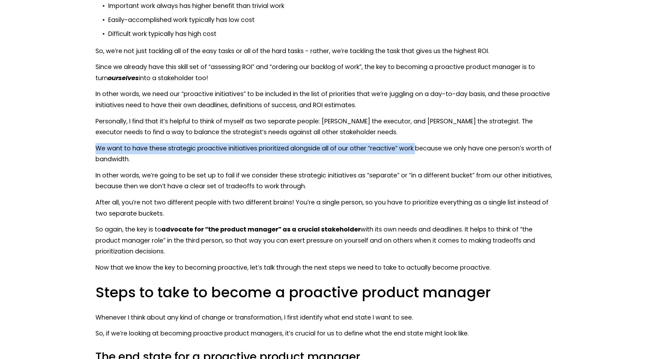
drag, startPoint x: 414, startPoint y: 149, endPoint x: 101, endPoint y: 150, distance: 313.0
click at [96, 150] on p "We want to have these strategic proactive initiatives prioritized alongside all…" at bounding box center [323, 154] width 456 height 22
click at [92, 153] on div at bounding box center [92, 153] width 0 height 0
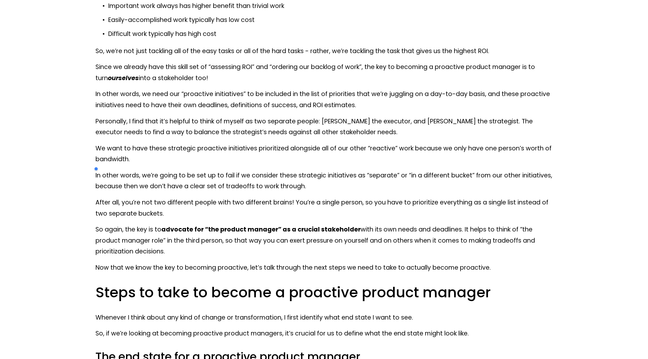
click at [463, 155] on p "We want to have these strategic proactive initiatives prioritized alongside all…" at bounding box center [323, 154] width 456 height 22
drag, startPoint x: 414, startPoint y: 149, endPoint x: 419, endPoint y: 156, distance: 8.7
click at [419, 156] on p "We want to have these strategic proactive initiatives prioritized alongside all…" at bounding box center [323, 154] width 456 height 22
click at [415, 164] on div at bounding box center [415, 164] width 0 height 0
click at [491, 157] on p "We want to have these strategic proactive initiatives prioritized alongside all…" at bounding box center [323, 154] width 456 height 22
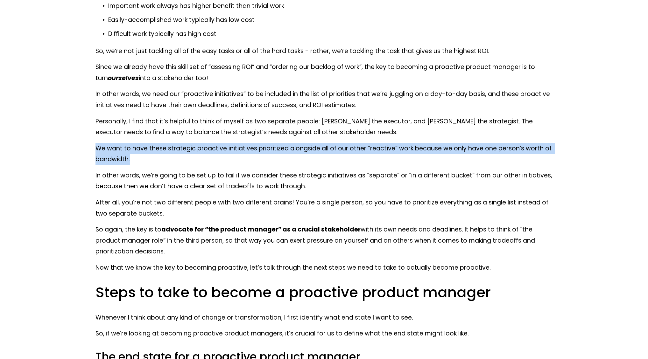
drag, startPoint x: 146, startPoint y: 165, endPoint x: 89, endPoint y: 150, distance: 59.3
copy p "We want to have these strategic proactive initiatives prioritized alongside all…"
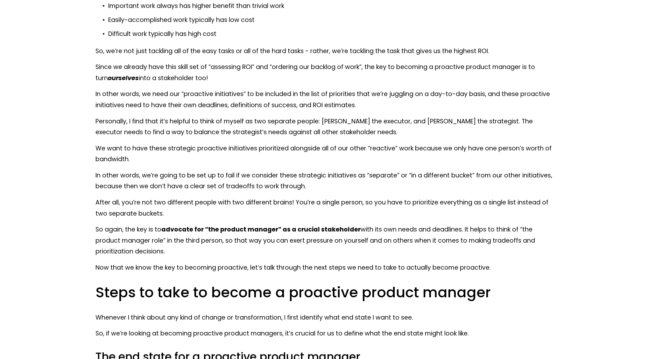
click at [270, 185] on p "In other words, we’re going to be set up to fail if we consider these strategic…" at bounding box center [323, 181] width 456 height 22
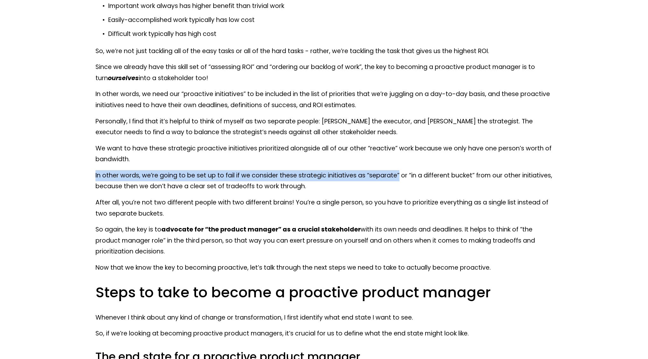
drag, startPoint x: 94, startPoint y: 176, endPoint x: 397, endPoint y: 176, distance: 303.2
click at [397, 176] on div "Product managers are directly responsible for the success of their products - a…" at bounding box center [323, 22] width 467 height 1690
click at [393, 180] on div at bounding box center [393, 180] width 0 height 0
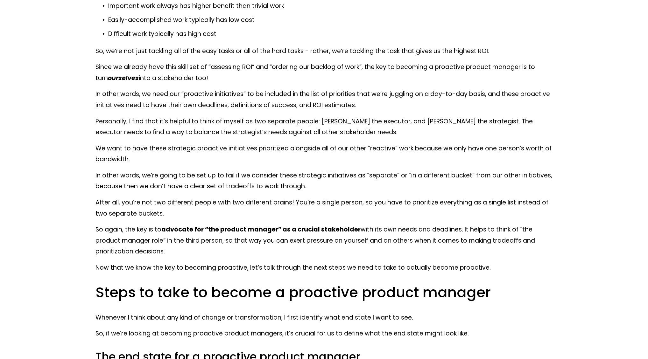
click at [357, 182] on p "In other words, we’re going to be set up to fail if we consider these strategic…" at bounding box center [323, 181] width 456 height 22
drag, startPoint x: 139, startPoint y: 175, endPoint x: 232, endPoint y: 179, distance: 93.0
click at [233, 178] on p "In other words, we’re going to be set up to fail if we consider these strategic…" at bounding box center [323, 181] width 456 height 22
click at [229, 180] on div at bounding box center [229, 180] width 0 height 0
click at [426, 181] on p "In other words, we’re going to be set up to fail if we consider these strategic…" at bounding box center [323, 181] width 456 height 22
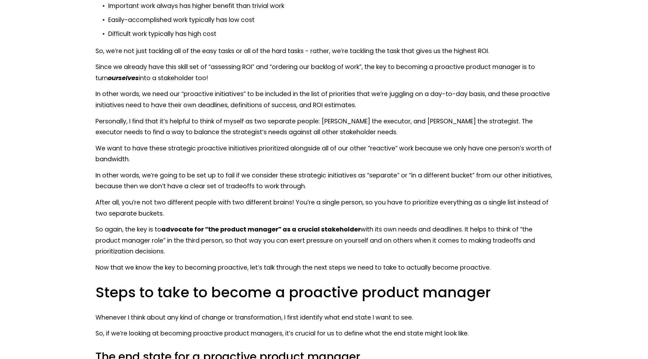
drag, startPoint x: 305, startPoint y: 190, endPoint x: 96, endPoint y: 187, distance: 209.7
click at [95, 187] on div "Product managers are directly responsible for the success of their products - a…" at bounding box center [323, 22] width 467 height 1690
click at [91, 191] on div at bounding box center [91, 191] width 0 height 0
drag, startPoint x: 210, startPoint y: 186, endPoint x: 200, endPoint y: 187, distance: 9.9
click at [210, 186] on p "In other words, we’re going to be set up to fail if we consider these strategic…" at bounding box center [323, 181] width 456 height 22
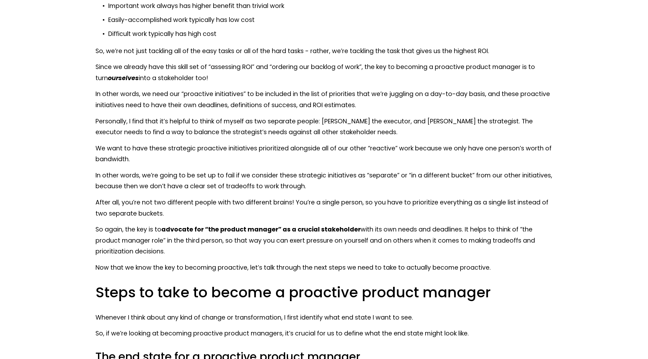
click at [192, 187] on p "In other words, we’re going to be set up to fail if we consider these strategic…" at bounding box center [323, 181] width 456 height 22
click at [328, 186] on p "In other words, we’re going to be set up to fail if we consider these strategic…" at bounding box center [323, 181] width 456 height 22
click at [263, 167] on div "Product managers are directly responsible for the success of their products - a…" at bounding box center [323, 22] width 456 height 1679
click at [229, 189] on p "In other words, we’re going to be set up to fail if we consider these strategic…" at bounding box center [323, 181] width 456 height 22
click at [230, 189] on p "In other words, we’re going to be set up to fail if we consider these strategic…" at bounding box center [323, 181] width 456 height 22
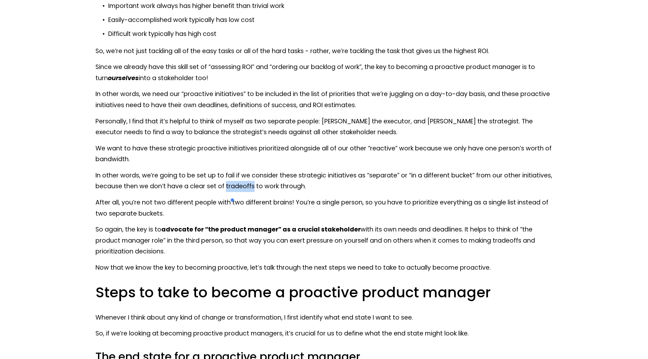
click at [226, 191] on div at bounding box center [226, 191] width 0 height 0
click at [338, 182] on p "In other words, we’re going to be set up to fail if we consider these strategic…" at bounding box center [323, 181] width 456 height 22
drag, startPoint x: 190, startPoint y: 186, endPoint x: 254, endPoint y: 187, distance: 63.6
click at [254, 187] on p "In other words, we’re going to be set up to fail if we consider these strategic…" at bounding box center [323, 181] width 456 height 22
click at [250, 191] on div at bounding box center [250, 191] width 0 height 0
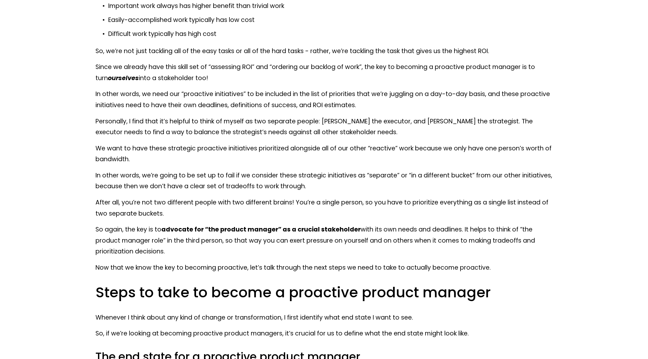
click at [312, 170] on p "In other words, we’re going to be set up to fail if we consider these strategic…" at bounding box center [323, 181] width 456 height 22
click at [281, 153] on p "We want to have these strategic proactive initiatives prioritized alongside all…" at bounding box center [323, 154] width 456 height 22
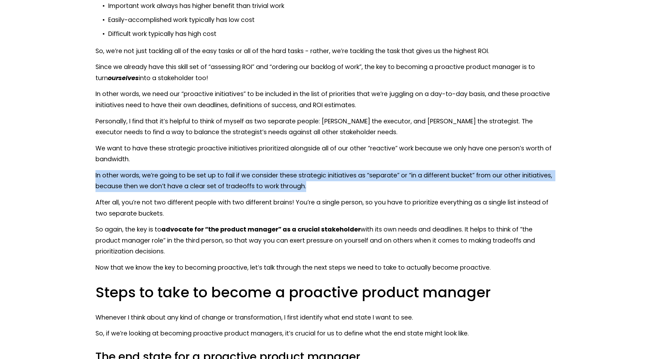
drag, startPoint x: 276, startPoint y: 187, endPoint x: 90, endPoint y: 176, distance: 186.8
copy p "In other words, we’re going to be set up to fail if we consider these strategic…"
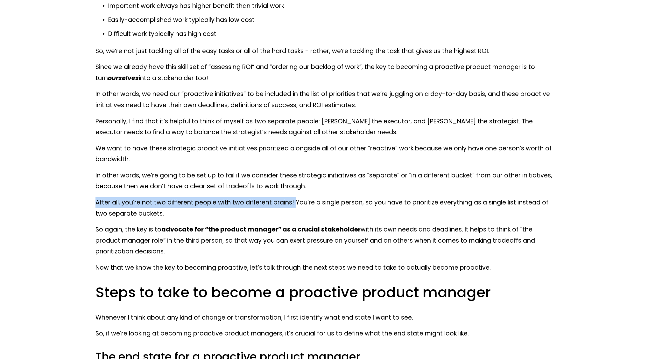
drag, startPoint x: 94, startPoint y: 201, endPoint x: 294, endPoint y: 203, distance: 199.5
click at [294, 203] on div "Product managers are directly responsible for the success of their products - a…" at bounding box center [323, 22] width 467 height 1690
click at [426, 201] on p "After all, you’re not two different people with two different brains! You’re a …" at bounding box center [323, 208] width 456 height 22
click at [422, 189] on div at bounding box center [422, 189] width 0 height 0
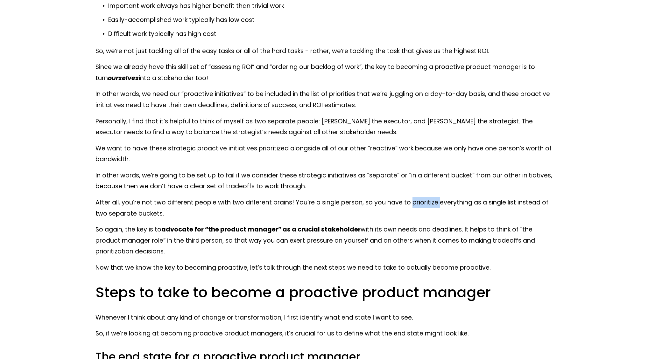
click at [374, 190] on p "In other words, we’re going to be set up to fail if we consider these strategic…" at bounding box center [323, 181] width 456 height 22
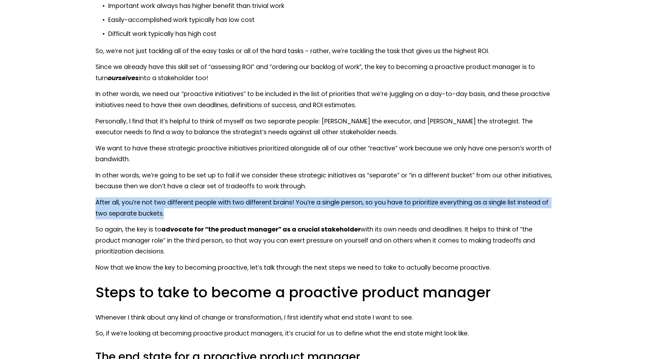
drag, startPoint x: 102, startPoint y: 202, endPoint x: 271, endPoint y: 213, distance: 169.6
click at [271, 213] on div "Product managers are directly responsible for the success of their products - a…" at bounding box center [323, 22] width 467 height 1690
copy p "After all, you’re not two different people with two different brains! You’re a …"
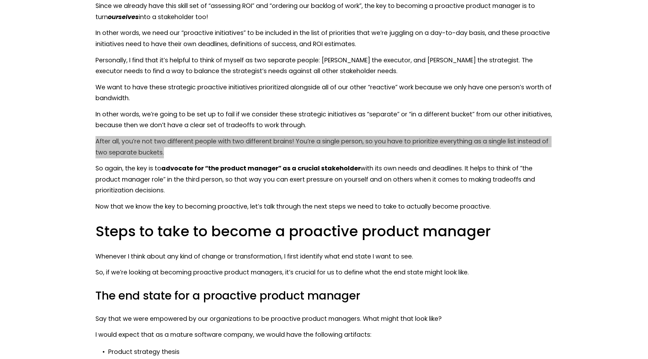
scroll to position [1241, 0]
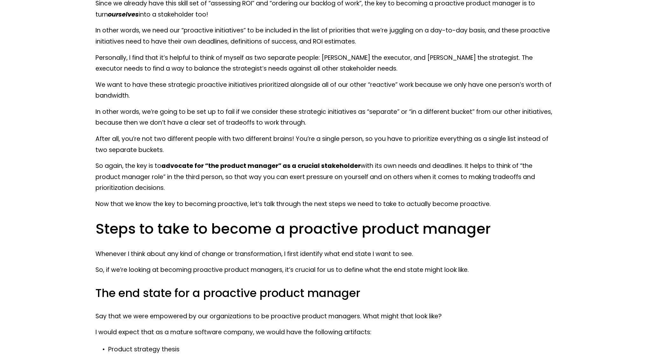
click at [524, 237] on h2 "Steps to take to become a proactive product manager" at bounding box center [323, 229] width 456 height 18
click at [182, 165] on strong "advocate for “the product manager” as a crucial stakeholder" at bounding box center [260, 166] width 199 height 9
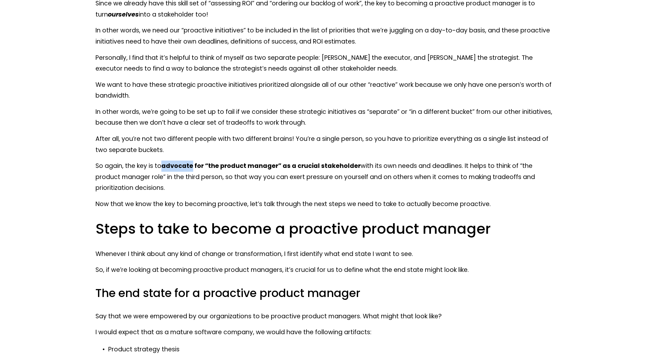
click at [178, 153] on div at bounding box center [178, 153] width 0 height 0
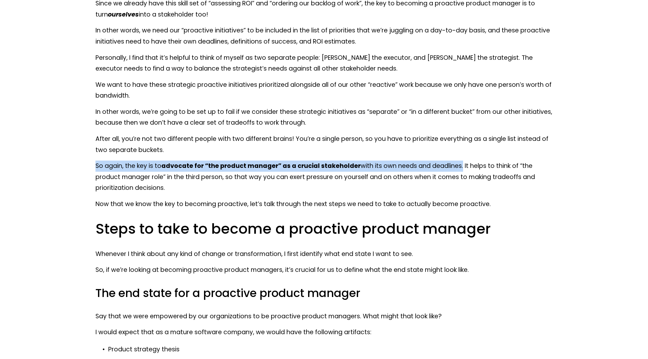
drag, startPoint x: 458, startPoint y: 166, endPoint x: 78, endPoint y: 162, distance: 380.2
click at [73, 153] on div at bounding box center [73, 153] width 0 height 0
click at [181, 162] on strong "advocate for “the product manager” as a crucial stakeholder" at bounding box center [260, 166] width 199 height 9
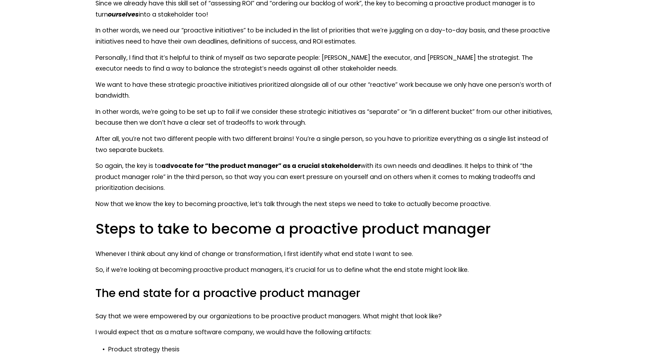
click at [178, 165] on strong "advocate for “the product manager” as a crucial stakeholder" at bounding box center [260, 166] width 199 height 9
click at [174, 153] on div at bounding box center [174, 153] width 0 height 0
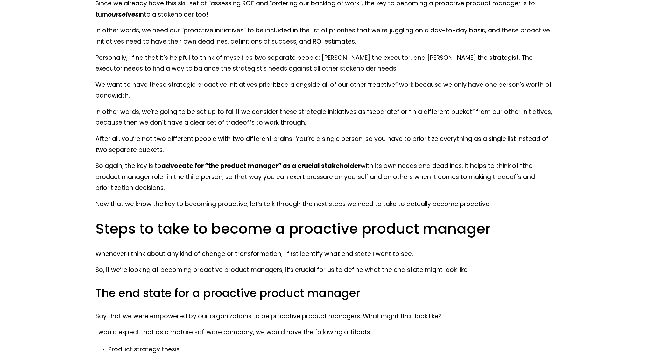
click at [290, 178] on p "So again, the key is to advocate for “the product manager” as a crucial stakeho…" at bounding box center [323, 177] width 456 height 33
click at [286, 182] on div at bounding box center [286, 182] width 0 height 0
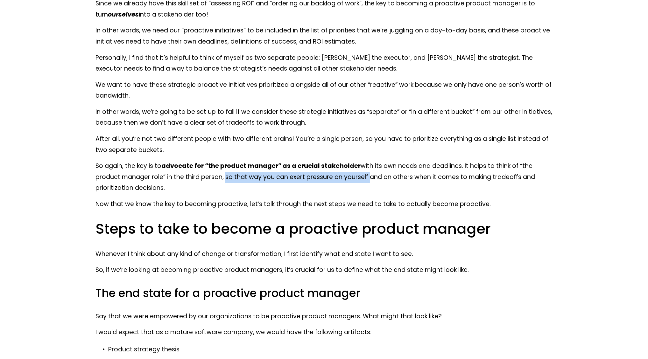
drag, startPoint x: 223, startPoint y: 178, endPoint x: 367, endPoint y: 176, distance: 144.1
click at [367, 176] on p "So again, the key is to advocate for “the product manager” as a crucial stakeho…" at bounding box center [323, 177] width 456 height 33
click at [363, 164] on div at bounding box center [363, 164] width 0 height 0
click at [547, 254] on p "Whenever I think about any kind of change or transformation, I first identify w…" at bounding box center [323, 254] width 456 height 11
click at [107, 187] on p "So again, the key is to advocate for “the product manager” as a crucial stakeho…" at bounding box center [323, 177] width 456 height 33
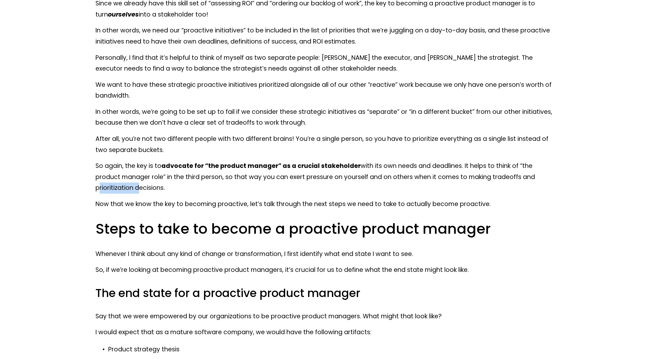
click at [107, 187] on p "So again, the key is to advocate for “the product manager” as a crucial stakeho…" at bounding box center [323, 177] width 456 height 33
click at [103, 175] on div at bounding box center [103, 175] width 0 height 0
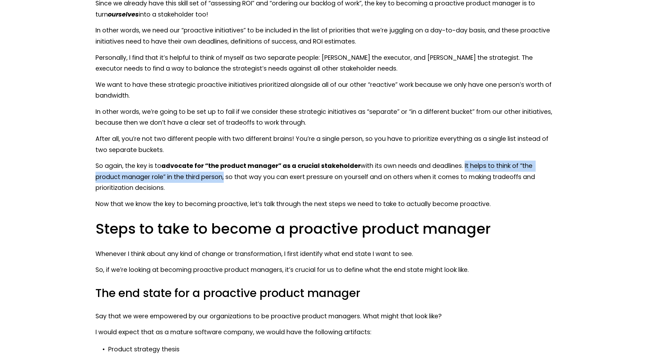
drag, startPoint x: 460, startPoint y: 166, endPoint x: 222, endPoint y: 178, distance: 238.6
click at [222, 178] on p "So again, the key is to advocate for “the product manager” as a crucial stakeho…" at bounding box center [323, 177] width 456 height 33
click at [218, 182] on div at bounding box center [218, 182] width 0 height 0
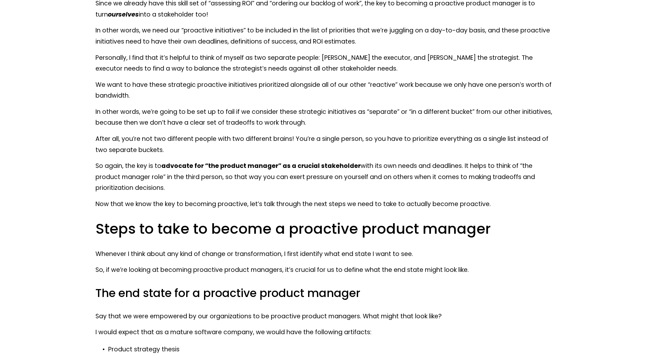
click at [293, 176] on p "So again, the key is to advocate for “the product manager” as a crucial stakeho…" at bounding box center [323, 177] width 456 height 33
click at [289, 164] on div at bounding box center [289, 164] width 0 height 0
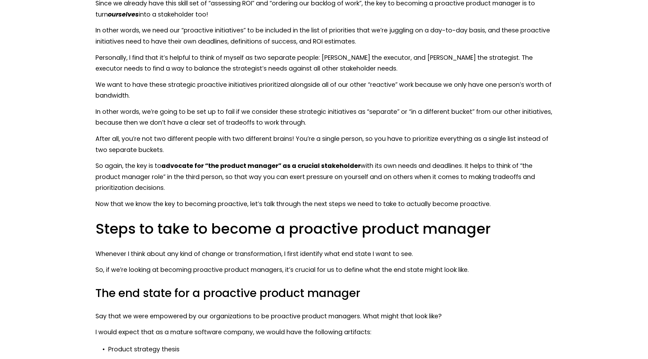
click at [549, 233] on h2 "Steps to take to become a proactive product manager" at bounding box center [323, 229] width 456 height 18
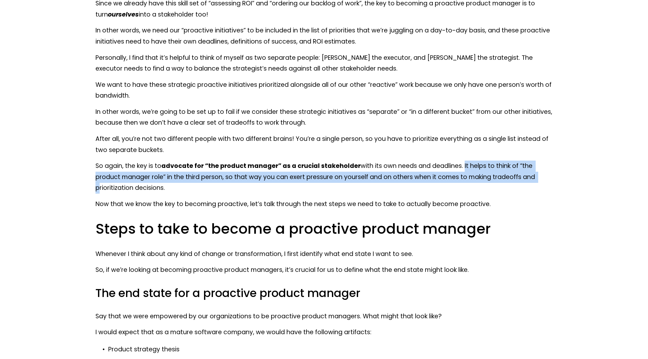
drag, startPoint x: 460, startPoint y: 167, endPoint x: 543, endPoint y: 176, distance: 83.2
click at [541, 174] on p "So again, the key is to advocate for “the product manager” as a crucial stakeho…" at bounding box center [323, 177] width 456 height 33
click at [208, 185] on p "So again, the key is to advocate for “the product manager” as a crucial stakeho…" at bounding box center [323, 177] width 456 height 33
click at [204, 187] on p "So again, the key is to advocate for “the product manager” as a crucial stakeho…" at bounding box center [323, 177] width 456 height 33
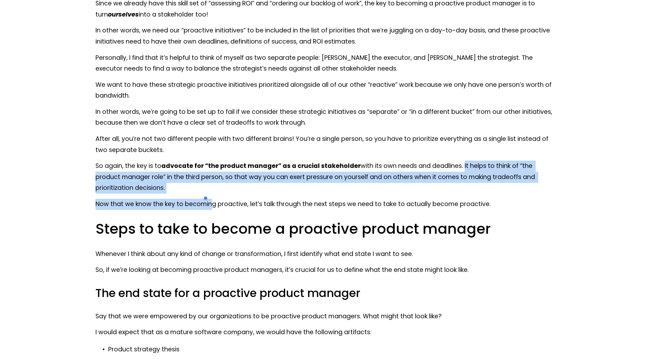
copy p "It helps to think of “the product manager role” in the third person, so that wa…"
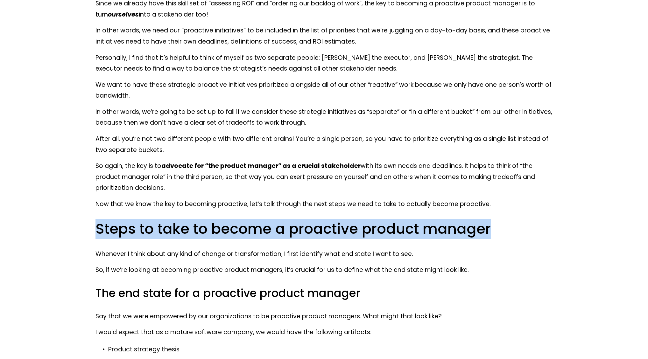
drag, startPoint x: 94, startPoint y: 228, endPoint x: 506, endPoint y: 230, distance: 411.6
click at [502, 240] on div at bounding box center [502, 240] width 0 height 0
click at [536, 223] on h2 "Steps to take to become a proactive product manager" at bounding box center [323, 229] width 456 height 18
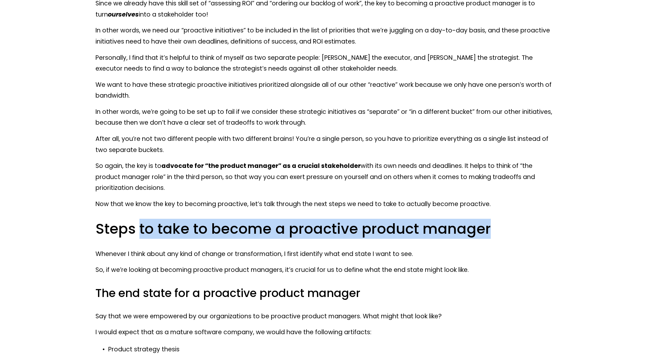
drag, startPoint x: 140, startPoint y: 230, endPoint x: 484, endPoint y: 229, distance: 344.2
click at [487, 228] on h2 "Steps to take to become a proactive product manager" at bounding box center [323, 229] width 456 height 18
click at [483, 210] on div at bounding box center [483, 210] width 0 height 0
click at [516, 219] on div at bounding box center [517, 225] width 60 height 13
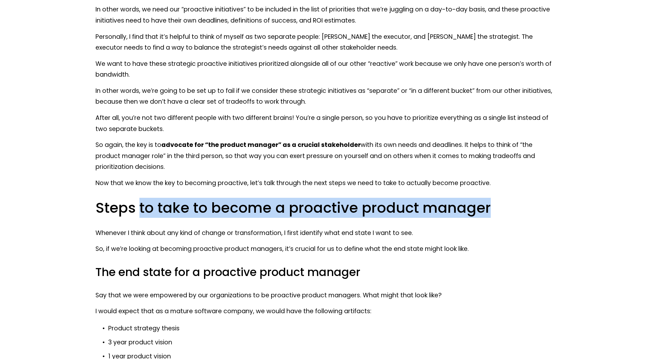
scroll to position [1268, 0]
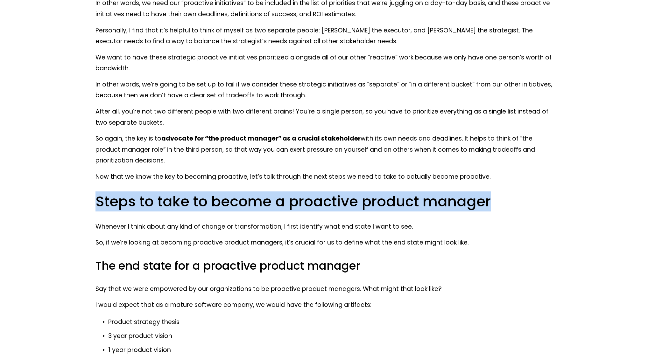
drag, startPoint x: 92, startPoint y: 202, endPoint x: 503, endPoint y: 205, distance: 411.7
copy h2 "Steps to take to become a proactive product manager"
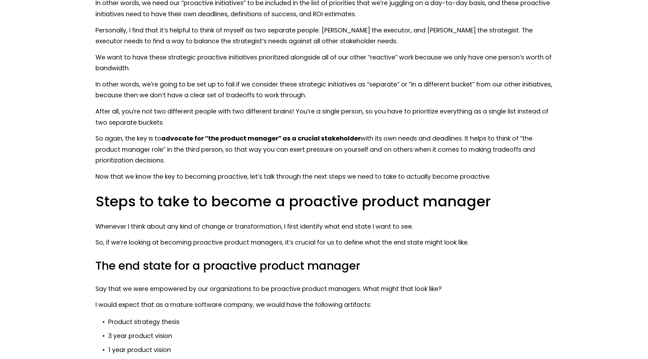
click at [253, 226] on p "Whenever I think about any kind of change or transformation, I first identify w…" at bounding box center [323, 226] width 456 height 11
click at [248, 213] on div at bounding box center [248, 213] width 0 height 0
click at [310, 226] on p "Whenever I think about any kind of change or transformation, I first identify w…" at bounding box center [323, 226] width 456 height 11
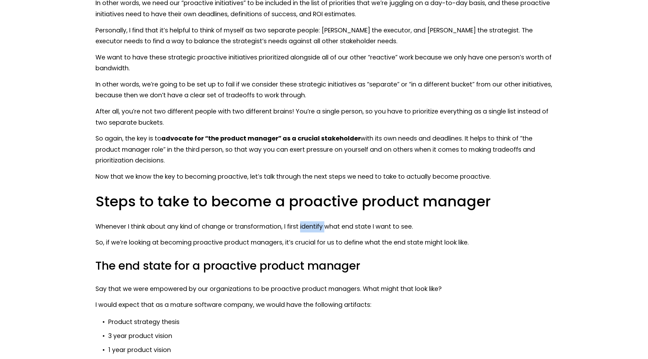
click at [310, 226] on p "Whenever I think about any kind of change or transformation, I first identify w…" at bounding box center [323, 226] width 456 height 11
click at [306, 213] on div at bounding box center [306, 213] width 0 height 0
click at [348, 226] on div at bounding box center [338, 228] width 60 height 13
click at [488, 237] on p "So, if we’re looking at becoming proactive product managers, it’s crucial for u…" at bounding box center [323, 242] width 456 height 11
click at [476, 243] on p "So, if we’re looking at becoming proactive product managers, it’s crucial for u…" at bounding box center [323, 242] width 456 height 11
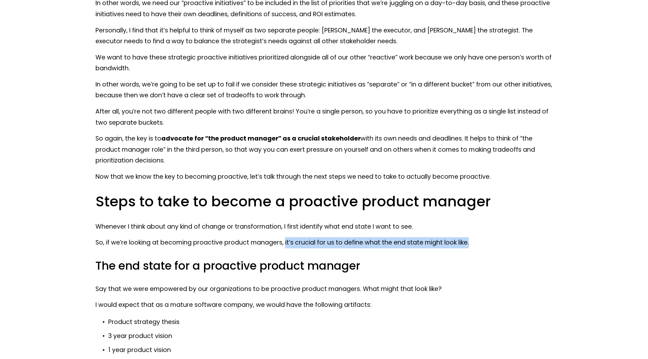
drag, startPoint x: 284, startPoint y: 244, endPoint x: 484, endPoint y: 242, distance: 200.1
click at [484, 242] on p "So, if we’re looking at becoming proactive product managers, it’s crucial for u…" at bounding box center [323, 242] width 456 height 11
click at [480, 230] on div at bounding box center [480, 230] width 0 height 0
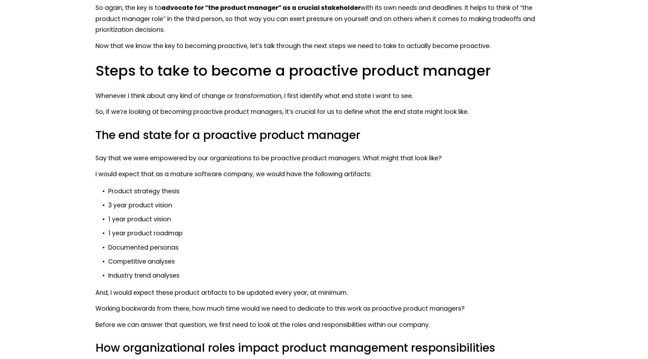
scroll to position [1459, 0]
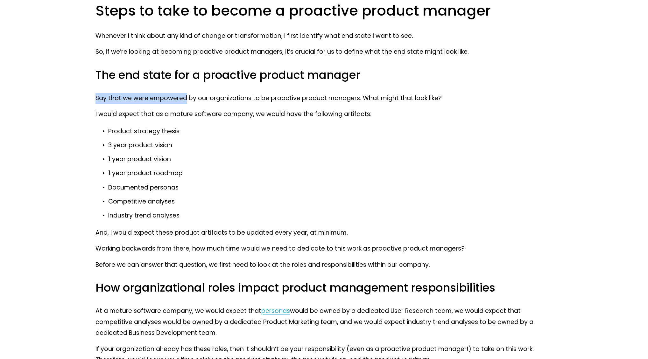
drag, startPoint x: 97, startPoint y: 98, endPoint x: 186, endPoint y: 101, distance: 89.8
click at [186, 101] on p "Say that we were empowered by our organizations to be proactive product manager…" at bounding box center [323, 98] width 456 height 11
drag, startPoint x: 250, startPoint y: 100, endPoint x: 100, endPoint y: 101, distance: 150.5
click at [90, 103] on div at bounding box center [90, 103] width 0 height 0
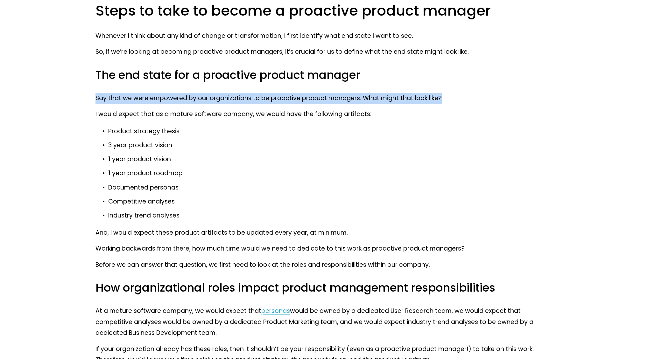
drag, startPoint x: 451, startPoint y: 101, endPoint x: 92, endPoint y: 96, distance: 359.8
click at [80, 85] on div at bounding box center [80, 85] width 0 height 0
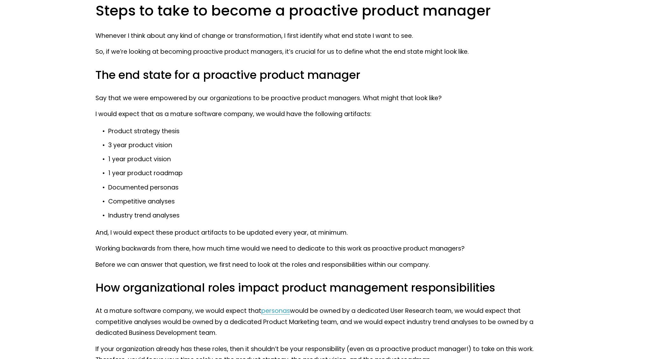
click at [171, 96] on p "Say that we were empowered by our organizations to be proactive product manager…" at bounding box center [323, 98] width 456 height 11
click at [166, 85] on div at bounding box center [166, 85] width 0 height 0
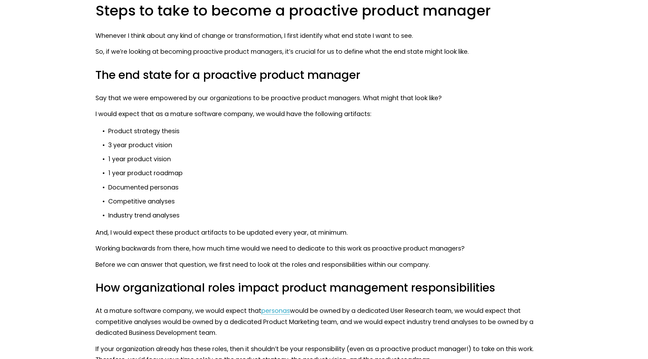
click at [352, 150] on p "3 year product vision" at bounding box center [330, 145] width 444 height 11
drag, startPoint x: 360, startPoint y: 99, endPoint x: 449, endPoint y: 103, distance: 88.9
click at [449, 103] on p "Say that we were empowered by our organizations to be proactive product manager…" at bounding box center [323, 98] width 456 height 11
click at [445, 103] on div at bounding box center [445, 103] width 0 height 0
click at [506, 145] on p "3 year product vision" at bounding box center [330, 145] width 444 height 11
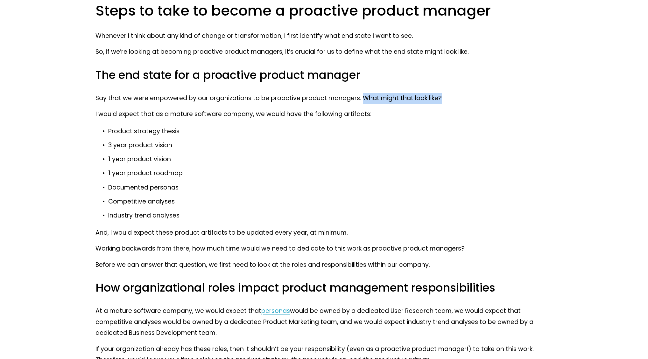
drag, startPoint x: 361, startPoint y: 99, endPoint x: 443, endPoint y: 100, distance: 81.8
click at [443, 100] on p "Say that we were empowered by our organizations to be proactive product manager…" at bounding box center [323, 98] width 456 height 11
copy p "What might that look like?"
click at [174, 114] on p "I would expect that as a mature software company, we would have the following a…" at bounding box center [323, 114] width 456 height 11
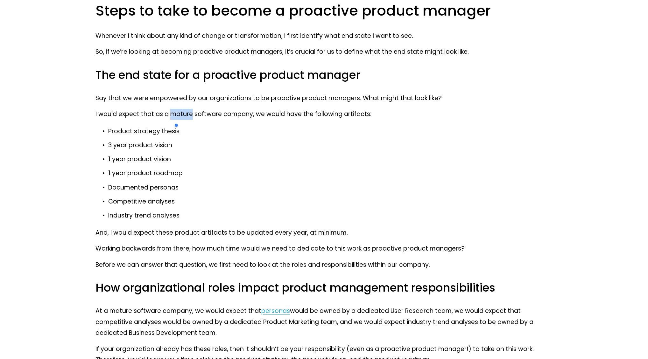
click at [170, 101] on div at bounding box center [170, 101] width 0 height 0
click at [348, 157] on p "1 year product vision" at bounding box center [330, 159] width 444 height 11
click at [356, 113] on p "I would expect that as a mature software company, we would have the following a…" at bounding box center [323, 114] width 456 height 11
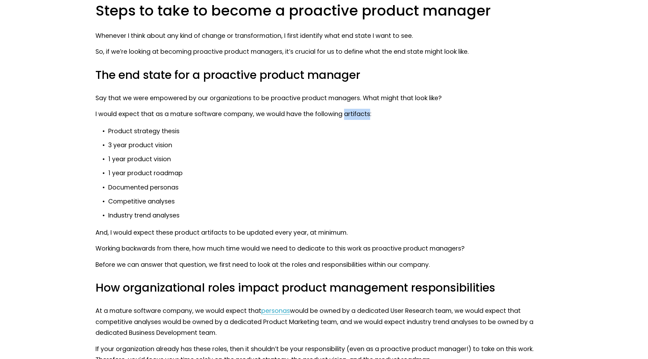
click at [356, 113] on p "I would expect that as a mature software company, we would have the following a…" at bounding box center [323, 114] width 456 height 11
click at [352, 101] on div at bounding box center [352, 101] width 0 height 0
click at [300, 148] on p "3 year product vision" at bounding box center [330, 145] width 444 height 11
drag, startPoint x: 361, startPoint y: 114, endPoint x: 99, endPoint y: 111, distance: 261.8
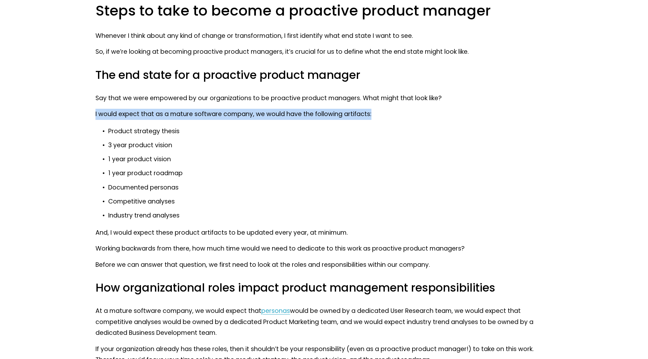
drag, startPoint x: 94, startPoint y: 104, endPoint x: 97, endPoint y: 107, distance: 3.8
click at [89, 101] on div at bounding box center [89, 101] width 0 height 0
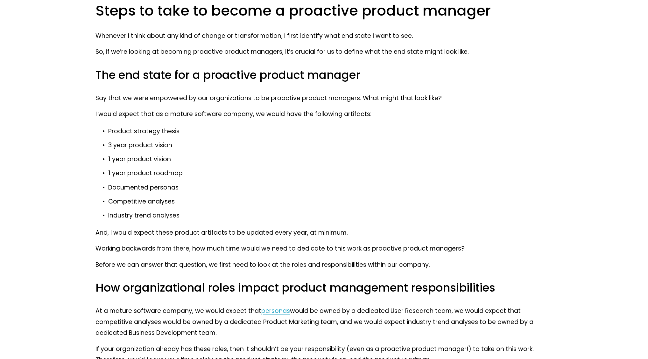
click at [372, 178] on p "1 year product roadmap" at bounding box center [330, 173] width 444 height 11
click at [169, 131] on p "Product strategy thesis" at bounding box center [330, 131] width 444 height 11
click at [165, 118] on div at bounding box center [165, 118] width 0 height 0
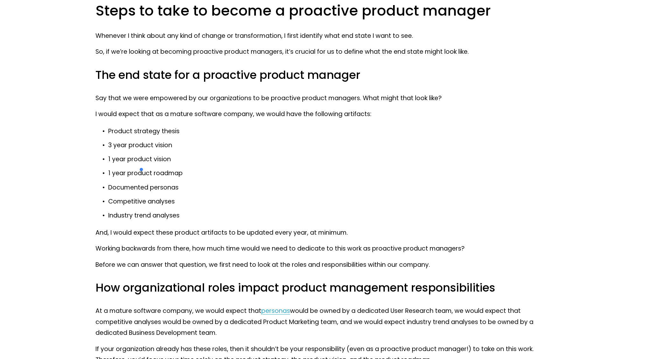
click at [285, 147] on p "3 year product vision" at bounding box center [330, 145] width 444 height 11
drag, startPoint x: 188, startPoint y: 129, endPoint x: 111, endPoint y: 131, distance: 77.0
click at [108, 131] on p "Product strategy thesis" at bounding box center [330, 131] width 444 height 11
click at [104, 136] on div at bounding box center [104, 136] width 0 height 0
click at [257, 147] on p "3 year product vision" at bounding box center [330, 145] width 444 height 11
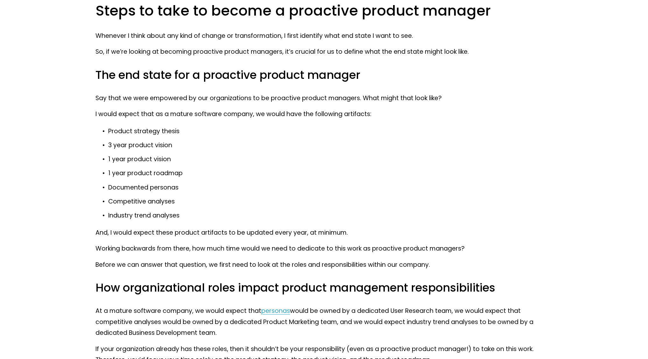
click at [167, 128] on p "Product strategy thesis" at bounding box center [330, 131] width 444 height 11
click at [163, 118] on div at bounding box center [163, 118] width 0 height 0
click at [269, 148] on p "3 year product vision" at bounding box center [330, 145] width 444 height 11
click at [166, 187] on p "Documented personas" at bounding box center [330, 187] width 444 height 11
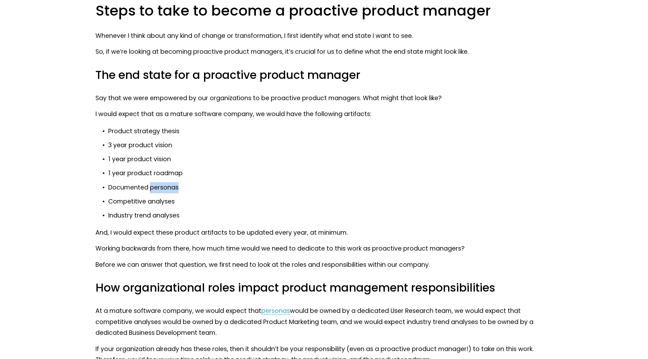
click at [166, 187] on p "Documented personas" at bounding box center [330, 187] width 444 height 11
click at [162, 174] on div at bounding box center [162, 174] width 0 height 0
click at [250, 184] on p "Documented personas" at bounding box center [330, 187] width 444 height 11
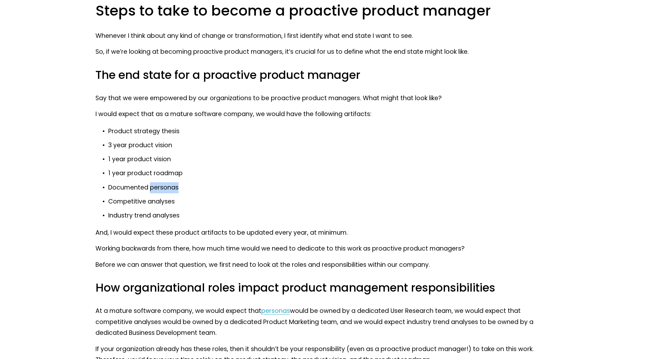
click at [197, 185] on p "Documented personas" at bounding box center [330, 187] width 444 height 11
drag, startPoint x: 194, startPoint y: 187, endPoint x: 113, endPoint y: 185, distance: 81.5
click at [109, 191] on p "Documented personas" at bounding box center [330, 187] width 444 height 11
click at [105, 192] on div at bounding box center [105, 192] width 0 height 0
click at [220, 162] on p "1 year product vision" at bounding box center [330, 159] width 444 height 11
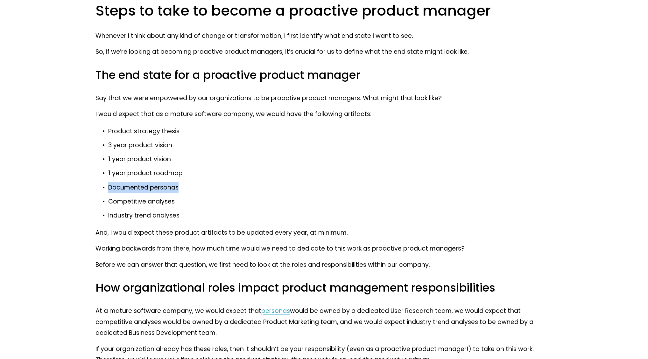
drag, startPoint x: 109, startPoint y: 188, endPoint x: 180, endPoint y: 190, distance: 70.6
click at [180, 190] on p "Documented personas" at bounding box center [330, 187] width 444 height 11
drag, startPoint x: 109, startPoint y: 202, endPoint x: 176, endPoint y: 204, distance: 67.1
click at [176, 204] on p "Competitive analyses" at bounding box center [330, 201] width 444 height 11
click at [172, 206] on div at bounding box center [172, 206] width 0 height 0
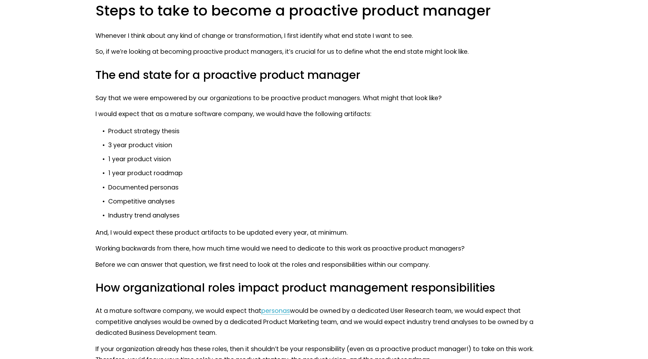
click at [280, 189] on p "Documented personas" at bounding box center [330, 187] width 444 height 11
click at [164, 197] on p "Competitive analyses" at bounding box center [330, 201] width 444 height 11
click at [160, 188] on div at bounding box center [160, 188] width 0 height 0
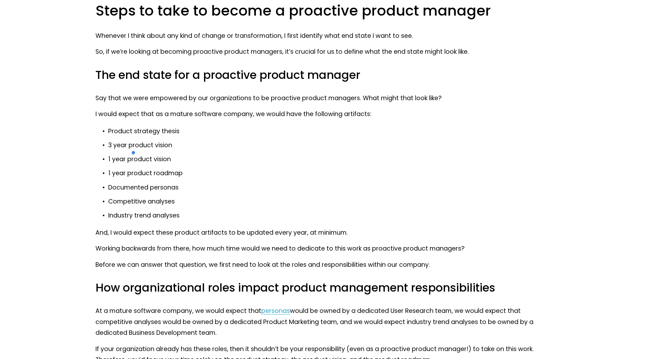
drag, startPoint x: 263, startPoint y: 189, endPoint x: 246, endPoint y: 192, distance: 17.4
click at [264, 189] on p "Documented personas" at bounding box center [330, 187] width 444 height 11
click at [164, 215] on p "Industry trend analyses" at bounding box center [330, 215] width 444 height 11
click at [165, 215] on p "Industry trend analyses" at bounding box center [330, 215] width 444 height 11
click at [164, 215] on p "Industry trend analyses" at bounding box center [330, 215] width 444 height 11
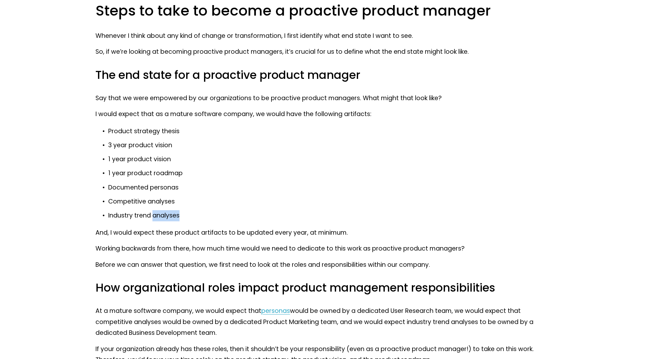
click at [164, 215] on p "Industry trend analyses" at bounding box center [330, 215] width 444 height 11
click at [277, 205] on p "Competitive analyses" at bounding box center [330, 201] width 444 height 11
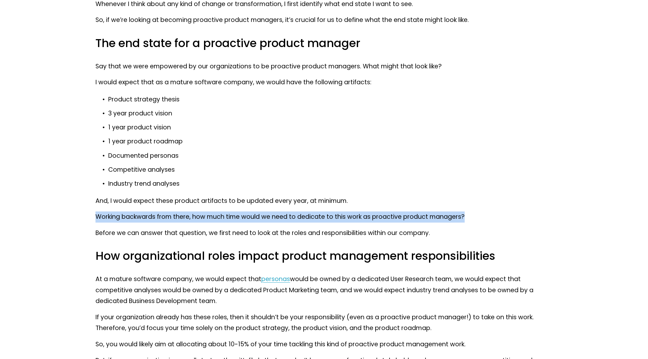
drag, startPoint x: 468, startPoint y: 218, endPoint x: 92, endPoint y: 221, distance: 376.7
click at [87, 221] on div at bounding box center [87, 221] width 0 height 0
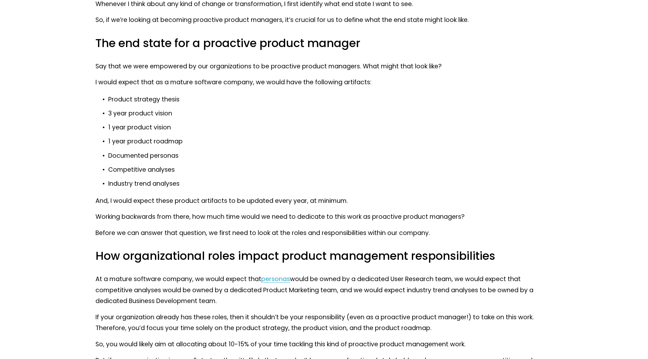
drag, startPoint x: 221, startPoint y: 182, endPoint x: 295, endPoint y: 172, distance: 75.1
click at [138, 238] on p "Before we can answer that question, we first need to look at the roles and resp…" at bounding box center [323, 233] width 456 height 11
drag, startPoint x: 207, startPoint y: 233, endPoint x: 301, endPoint y: 234, distance: 93.9
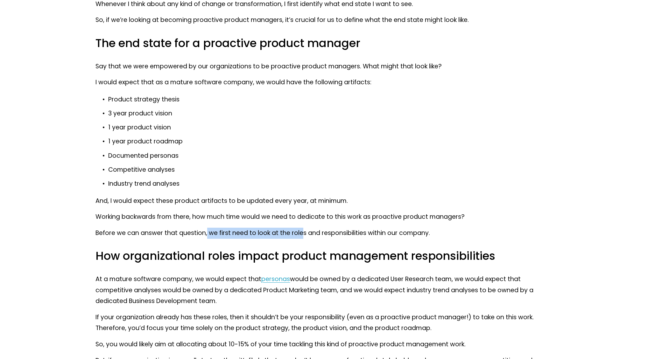
click at [301, 234] on p "Before we can answer that question, we first need to look at the roles and resp…" at bounding box center [323, 233] width 456 height 11
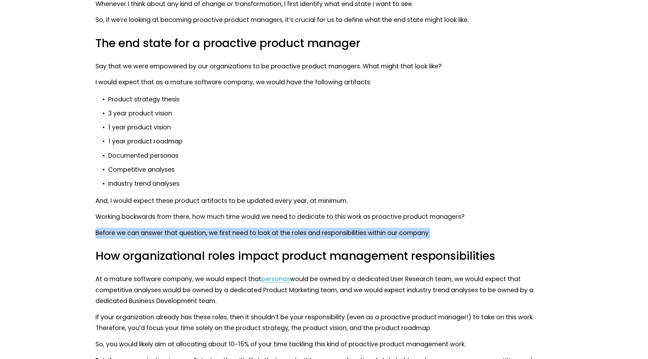
drag, startPoint x: 444, startPoint y: 234, endPoint x: 101, endPoint y: 234, distance: 342.9
click at [98, 234] on p "Before we can answer that question, we first need to look at the roles and resp…" at bounding box center [323, 233] width 456 height 11
click at [203, 228] on p "Before we can answer that question, we first need to look at the roles and resp…" at bounding box center [323, 233] width 456 height 11
drag, startPoint x: 432, startPoint y: 233, endPoint x: 68, endPoint y: 228, distance: 364.3
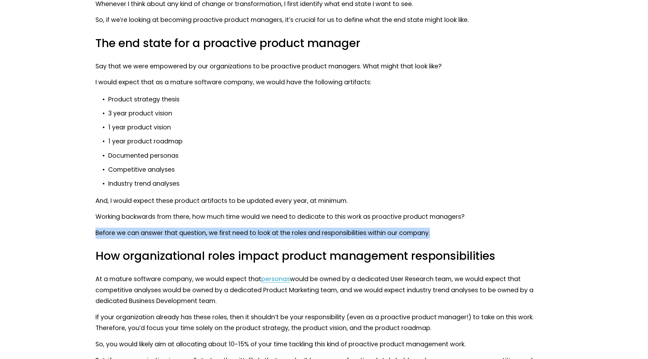
click at [64, 220] on div at bounding box center [64, 220] width 0 height 0
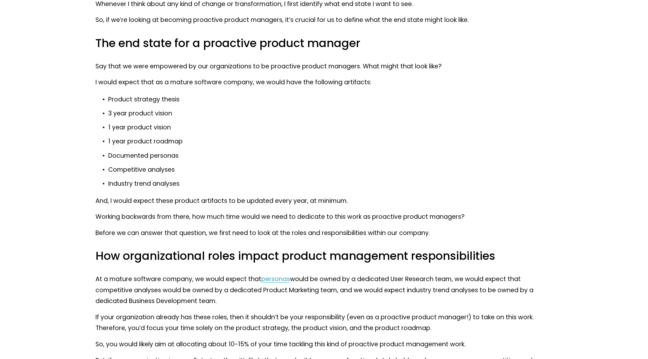
click at [384, 171] on p "Competitive analyses" at bounding box center [330, 169] width 444 height 11
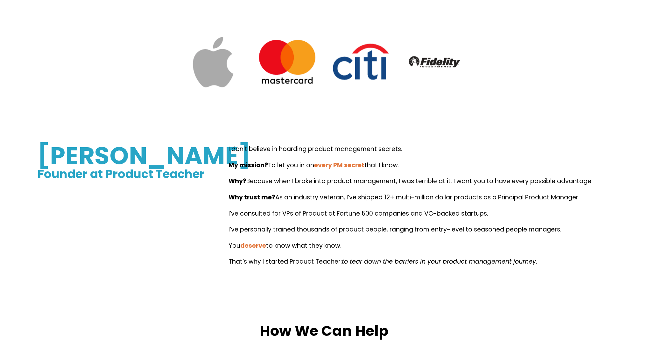
scroll to position [382, 0]
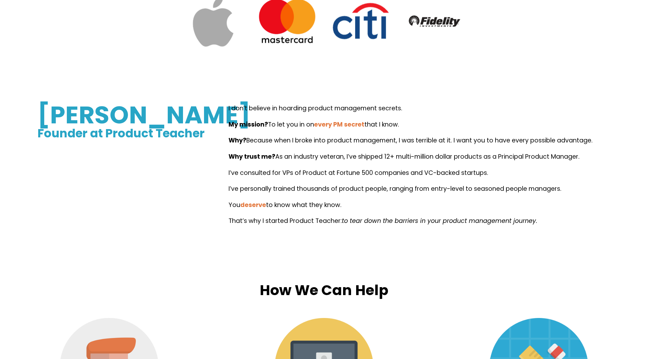
click at [291, 108] on p "I don’t believe in hoarding product management secrets." at bounding box center [419, 108] width 382 height 11
click at [287, 96] on div at bounding box center [287, 96] width 0 height 0
click at [456, 114] on p "I don’t believe in hoarding product management secrets." at bounding box center [419, 108] width 382 height 11
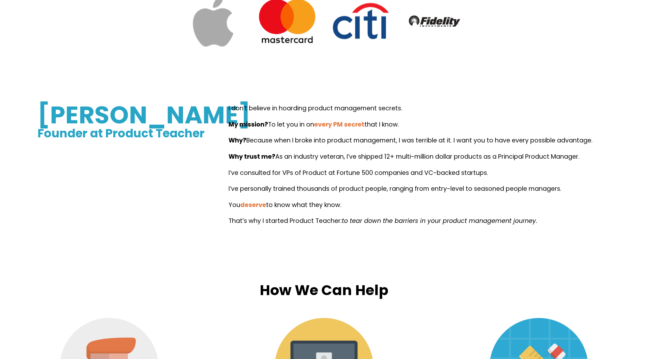
drag, startPoint x: 401, startPoint y: 126, endPoint x: 275, endPoint y: 125, distance: 126.9
click at [270, 126] on p "My mission? To let you in on every PM secret that I know." at bounding box center [419, 124] width 382 height 11
click at [266, 130] on div at bounding box center [266, 130] width 0 height 0
click at [441, 119] on div "I don’t believe in hoarding product management secrets. My mission? To let you …" at bounding box center [419, 165] width 382 height 124
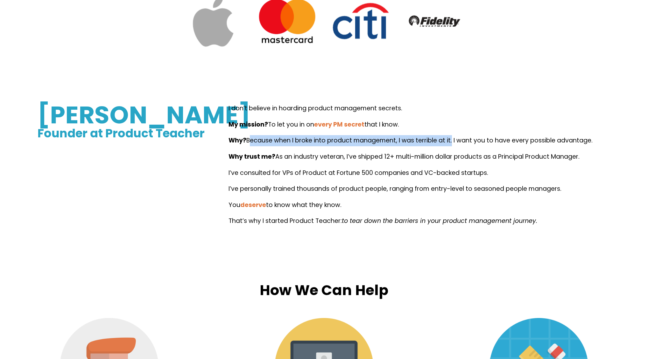
drag, startPoint x: 451, startPoint y: 142, endPoint x: 248, endPoint y: 143, distance: 202.6
click at [248, 143] on span "Why? Because when I broke into product management, I was terrible at it. I want…" at bounding box center [410, 140] width 364 height 9
click at [244, 146] on div at bounding box center [244, 146] width 0 height 0
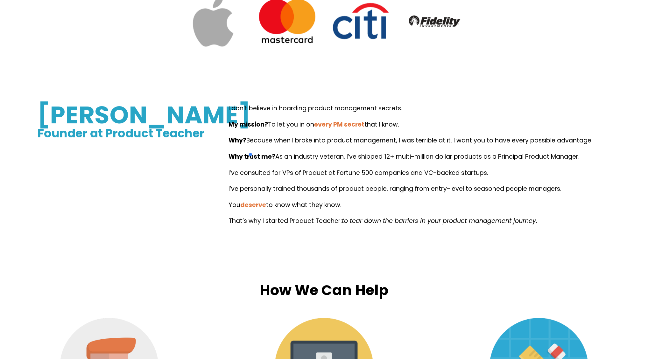
click at [462, 114] on p "I don’t believe in hoarding product management secrets." at bounding box center [419, 108] width 382 height 11
drag, startPoint x: 454, startPoint y: 142, endPoint x: 591, endPoint y: 143, distance: 137.1
click at [592, 143] on span "Why? Because when I broke into product management, I was terrible at it. I want…" at bounding box center [410, 140] width 364 height 9
click at [589, 146] on div at bounding box center [589, 146] width 0 height 0
click at [554, 109] on p "I don’t believe in hoarding product management secrets." at bounding box center [419, 108] width 382 height 11
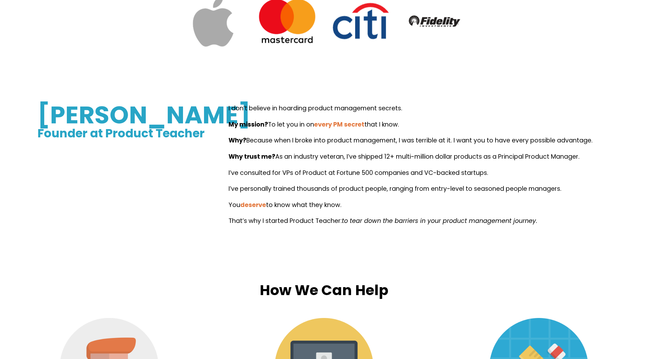
click at [334, 157] on p "Why trust me? As an industry veteran, I’ve shipped 12+ multi-million dollar pro…" at bounding box center [419, 156] width 382 height 11
click at [330, 144] on div at bounding box center [330, 144] width 0 height 0
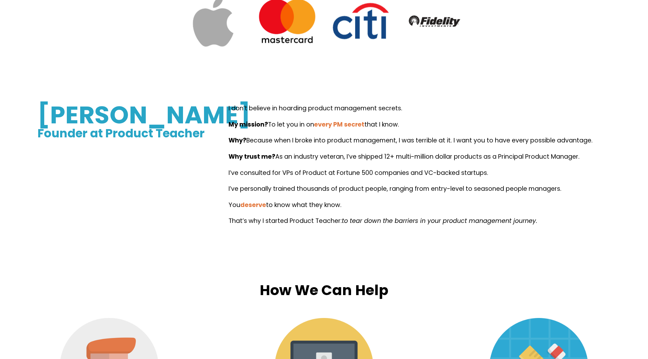
click at [468, 108] on p "I don’t believe in hoarding product management secrets." at bounding box center [419, 108] width 382 height 11
drag, startPoint x: 591, startPoint y: 160, endPoint x: 275, endPoint y: 160, distance: 315.9
click at [275, 160] on p "Why trust me? As an industry veteran, I’ve shipped 12+ multi-million dollar pro…" at bounding box center [419, 156] width 382 height 11
click at [271, 162] on div at bounding box center [271, 162] width 0 height 0
click at [577, 240] on div "[PERSON_NAME] Founder at Product Teacher I don’t believe in hoarding product ma…" at bounding box center [324, 171] width 648 height 178
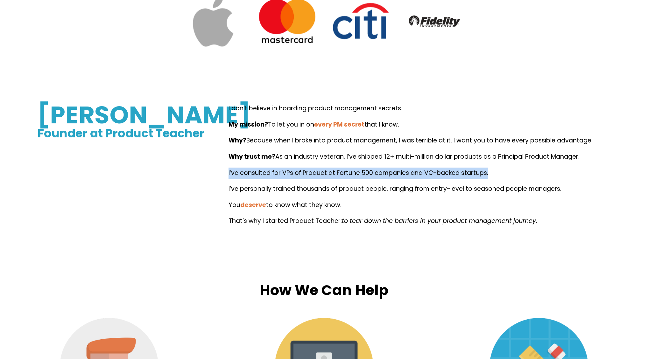
drag, startPoint x: 487, startPoint y: 174, endPoint x: 228, endPoint y: 171, distance: 259.3
click at [228, 171] on div "[PERSON_NAME] Founder at Product Teacher I don’t believe in hoarding product ma…" at bounding box center [324, 171] width 648 height 136
click at [224, 160] on div at bounding box center [224, 160] width 0 height 0
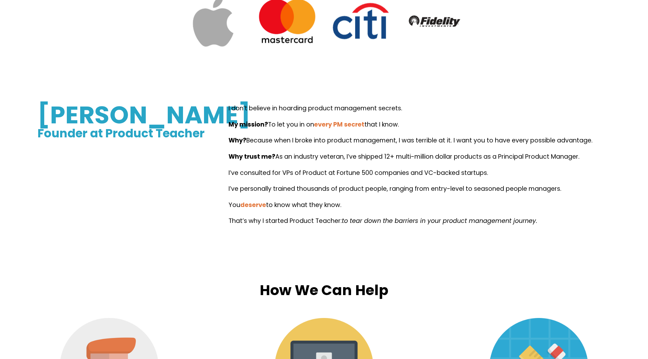
click at [132, 239] on div "[PERSON_NAME] Founder at Product Teacher I don’t believe in hoarding product ma…" at bounding box center [324, 171] width 648 height 136
drag, startPoint x: 390, startPoint y: 190, endPoint x: 561, endPoint y: 191, distance: 171.5
click at [561, 191] on p "I’ve personally trained thousands of product people, ranging from entry-level t…" at bounding box center [419, 189] width 382 height 11
click at [557, 194] on div at bounding box center [557, 194] width 0 height 0
click at [488, 254] on div "[PERSON_NAME] Founder at Product Teacher I don’t believe in hoarding product ma…" at bounding box center [324, 171] width 648 height 178
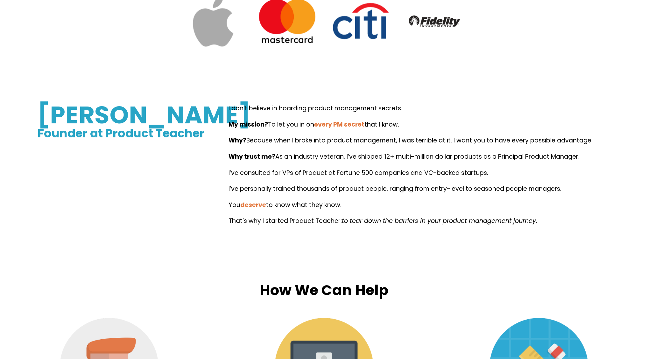
drag, startPoint x: 345, startPoint y: 204, endPoint x: 212, endPoint y: 206, distance: 133.6
click at [212, 206] on div "[PERSON_NAME] Founder at Product Teacher I don’t believe in hoarding product ma…" at bounding box center [324, 171] width 648 height 136
click at [208, 210] on div at bounding box center [208, 210] width 0 height 0
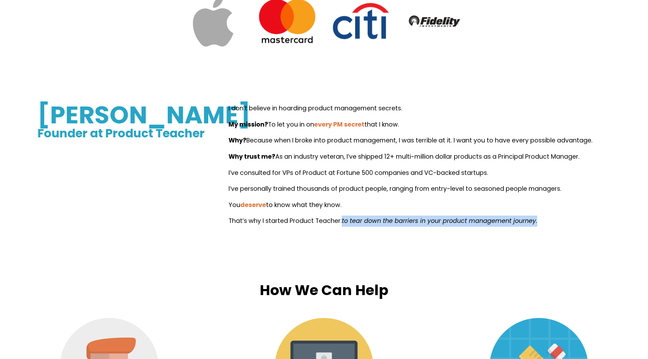
drag, startPoint x: 342, startPoint y: 221, endPoint x: 540, endPoint y: 215, distance: 198.0
click at [540, 215] on div "I don’t believe in hoarding product management secrets. My mission? To let you …" at bounding box center [419, 165] width 382 height 124
click at [536, 209] on div at bounding box center [536, 209] width 0 height 0
click at [479, 260] on div "[PERSON_NAME] Founder at Product Teacher I don’t believe in hoarding product ma…" at bounding box center [324, 171] width 648 height 178
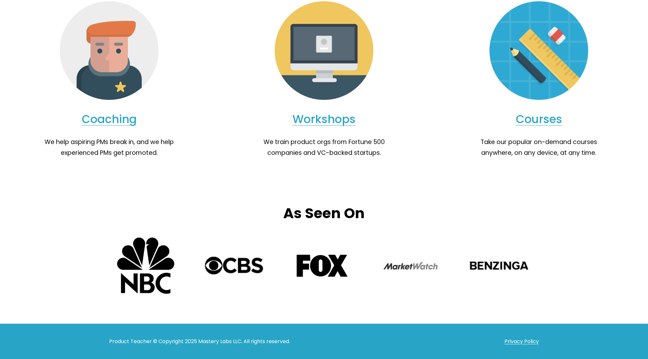
scroll to position [700, 0]
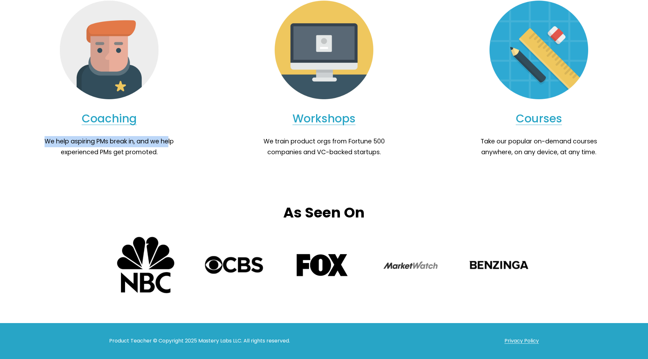
drag, startPoint x: 44, startPoint y: 142, endPoint x: 169, endPoint y: 139, distance: 125.1
click at [169, 139] on p "We help aspiring PMs break in, and we help experienced PMs get promoted." at bounding box center [109, 147] width 143 height 22
click at [76, 145] on p "We help aspiring PMs break in, and we help experienced PMs get promoted." at bounding box center [109, 147] width 143 height 22
click at [77, 142] on p "We help aspiring PMs break in, and we help experienced PMs get promoted." at bounding box center [109, 147] width 143 height 22
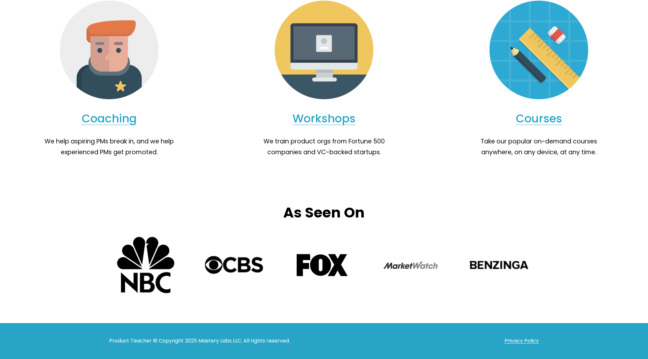
click at [186, 128] on div "How We Can Help Coaching We help aspiring PMs break in, and we help experienced…" at bounding box center [324, 62] width 648 height 197
click at [75, 141] on p "We help aspiring PMs break in, and we help experienced PMs get promoted." at bounding box center [109, 147] width 143 height 22
click at [76, 141] on p "We help aspiring PMs break in, and we help experienced PMs get promoted." at bounding box center [109, 147] width 143 height 22
click at [72, 129] on div at bounding box center [72, 129] width 0 height 0
click at [168, 164] on div "How We Can Help Coaching We help aspiring PMs break in, and we help experienced…" at bounding box center [324, 62] width 648 height 240
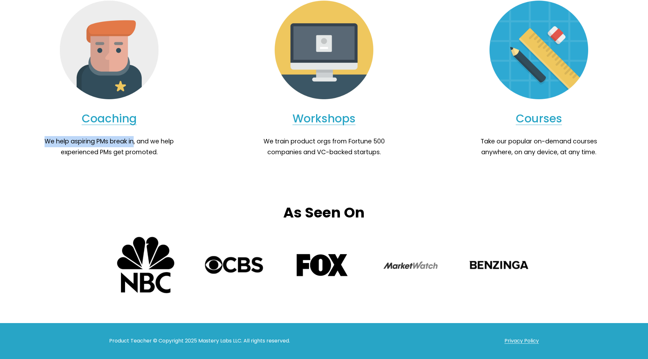
drag, startPoint x: 42, startPoint y: 142, endPoint x: 133, endPoint y: 145, distance: 91.3
click at [133, 145] on p "We help aspiring PMs break in, and we help experienced PMs get promoted." at bounding box center [109, 147] width 143 height 22
click at [129, 147] on div at bounding box center [129, 147] width 0 height 0
click at [186, 192] on div "As Seen On" at bounding box center [324, 252] width 648 height 141
drag, startPoint x: 139, startPoint y: 140, endPoint x: 162, endPoint y: 149, distance: 25.0
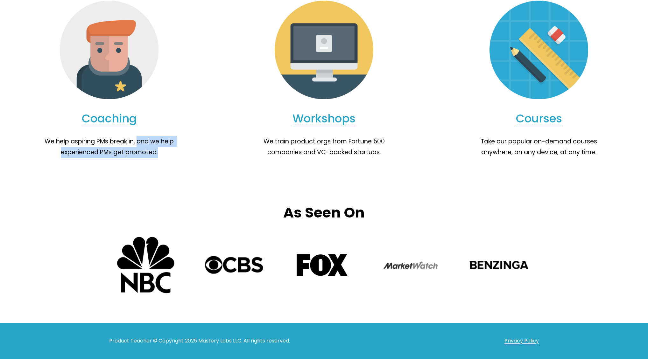
click at [162, 149] on p "We help aspiring PMs break in, and we help experienced PMs get promoted." at bounding box center [109, 147] width 143 height 22
click at [158, 158] on div at bounding box center [158, 158] width 0 height 0
click at [209, 192] on div "As Seen On" at bounding box center [324, 252] width 648 height 141
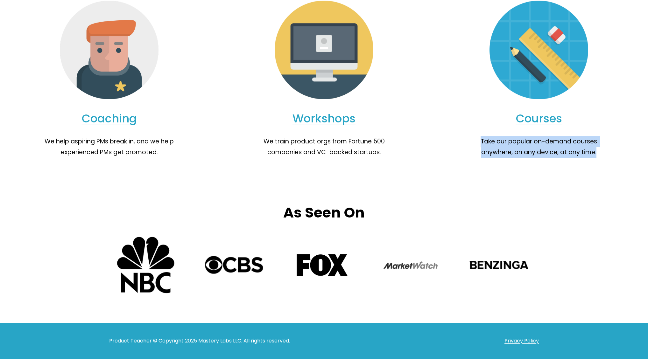
drag, startPoint x: 477, startPoint y: 142, endPoint x: 538, endPoint y: 205, distance: 88.6
click at [616, 154] on div "How We Can Help Coaching We help aspiring PMs break in, and we help experienced…" at bounding box center [324, 62] width 648 height 197
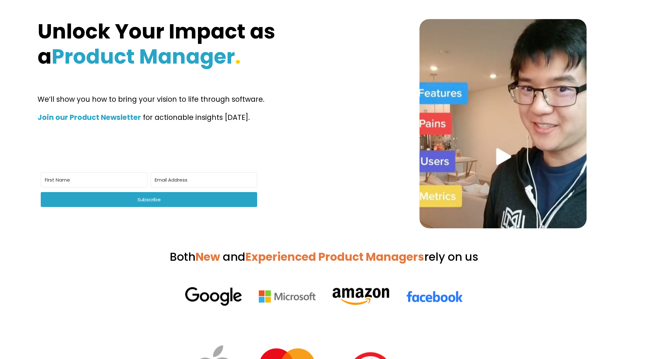
scroll to position [0, 0]
